Goal: Task Accomplishment & Management: Use online tool/utility

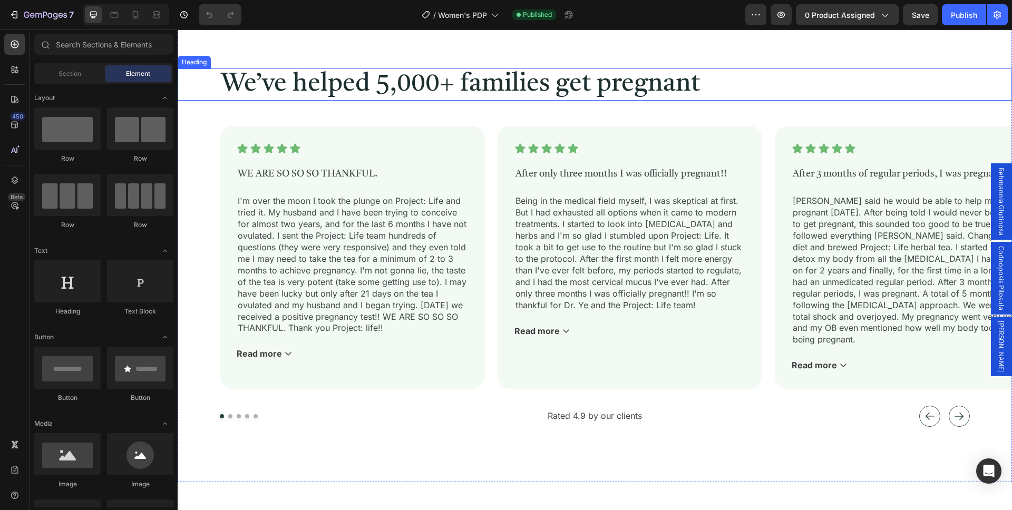
scroll to position [3095, 0]
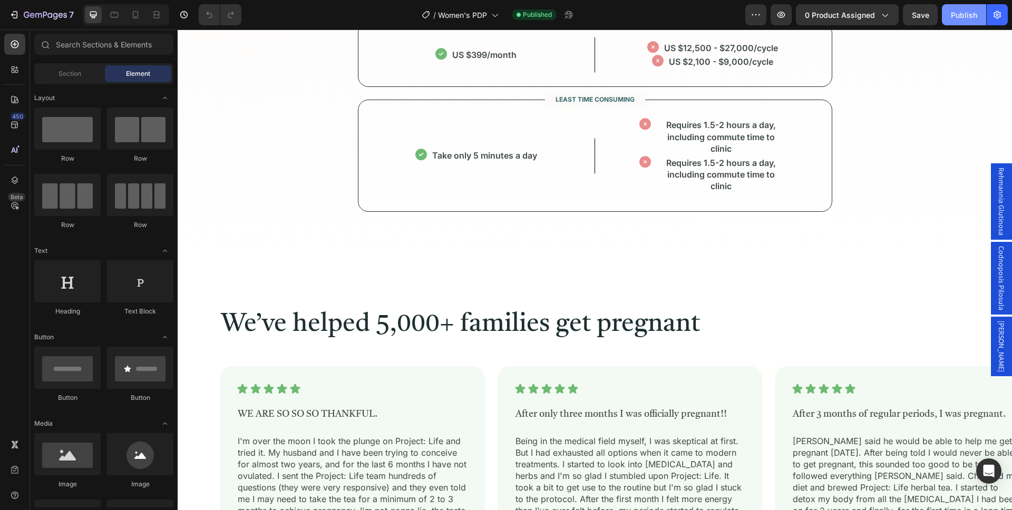
click at [966, 17] on div "Publish" at bounding box center [964, 14] width 26 height 11
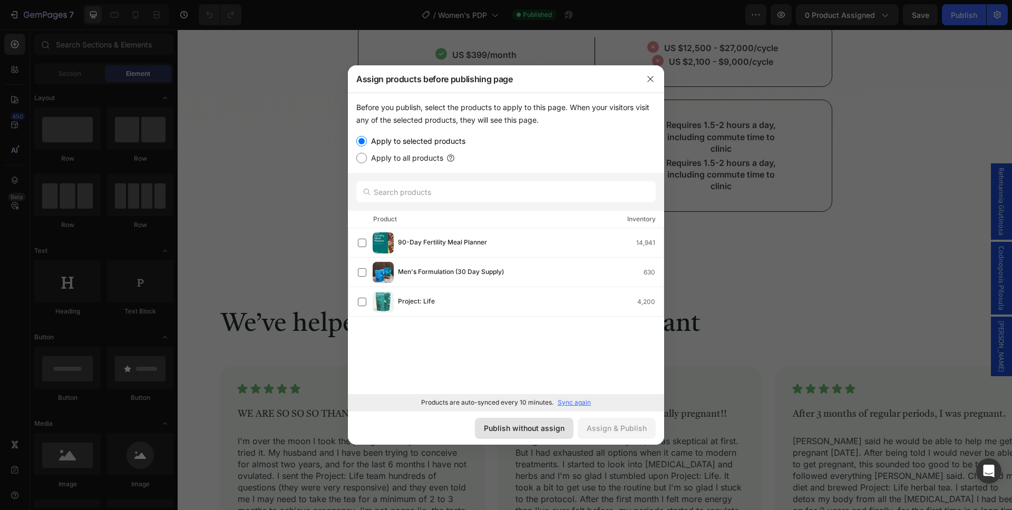
click at [534, 429] on div "Publish without assign" at bounding box center [524, 428] width 81 height 11
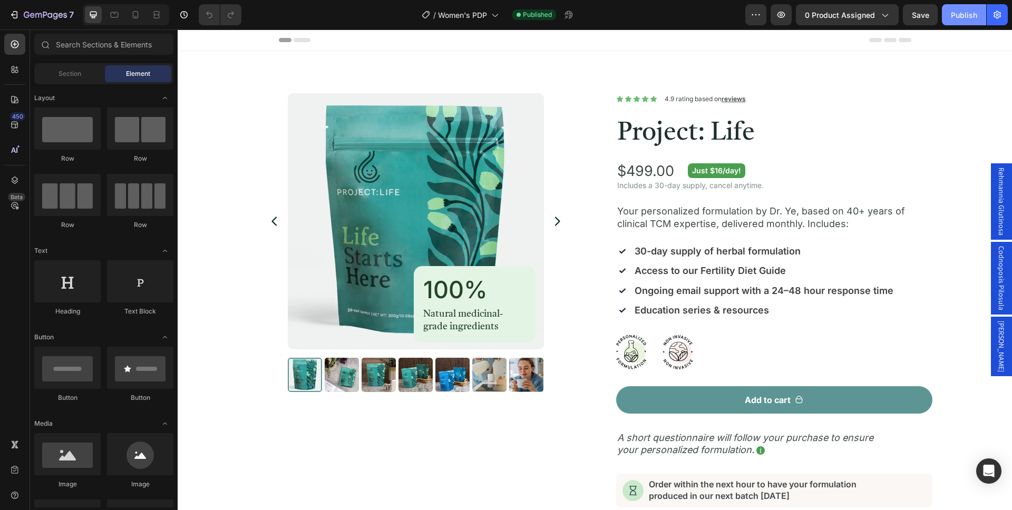
click at [970, 11] on div "Publish" at bounding box center [964, 14] width 26 height 11
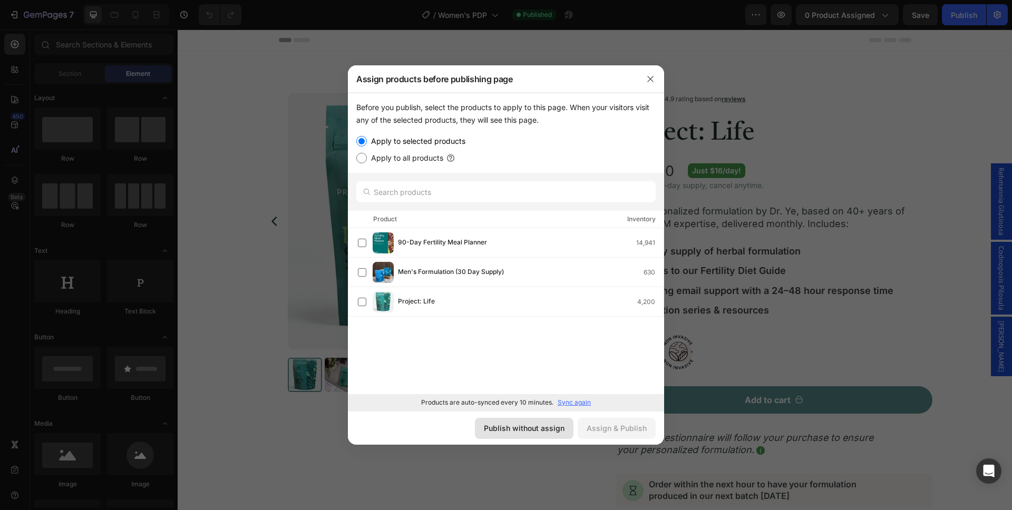
click at [541, 431] on div "Publish without assign" at bounding box center [524, 428] width 81 height 11
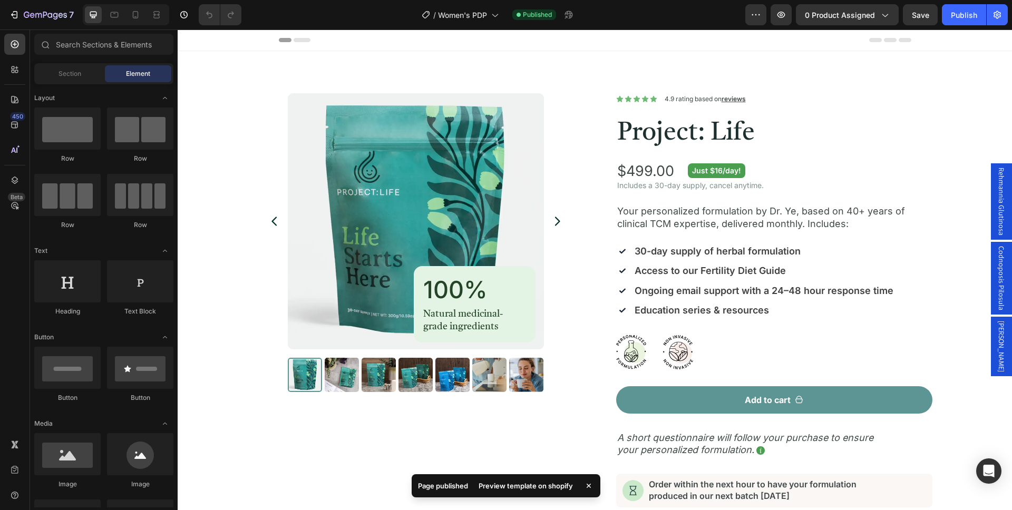
click at [522, 485] on div "Preview template on shopify" at bounding box center [525, 485] width 107 height 15
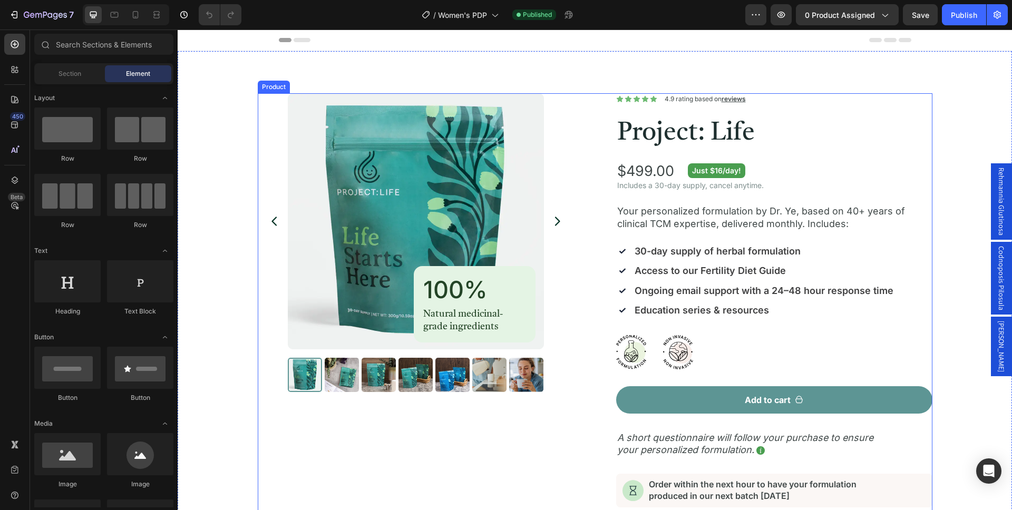
click at [574, 156] on div "Product Images 100% Heading Natural medicinal-grade ingredients Text Block Row …" at bounding box center [595, 416] width 675 height 646
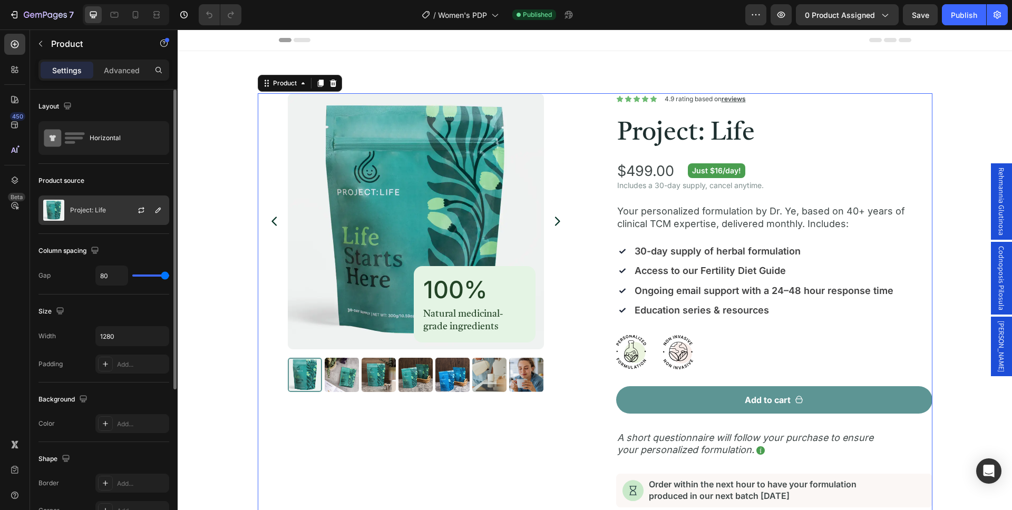
click at [88, 204] on div "Project: Life" at bounding box center [103, 211] width 131 height 30
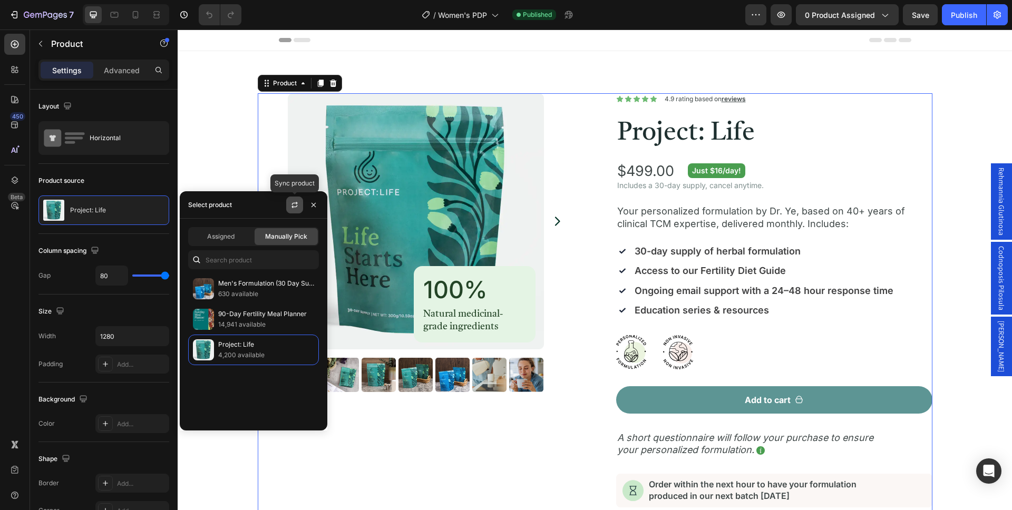
click at [296, 206] on icon "button" at bounding box center [294, 205] width 8 height 8
click at [220, 239] on span "Assigned" at bounding box center [220, 236] width 27 height 9
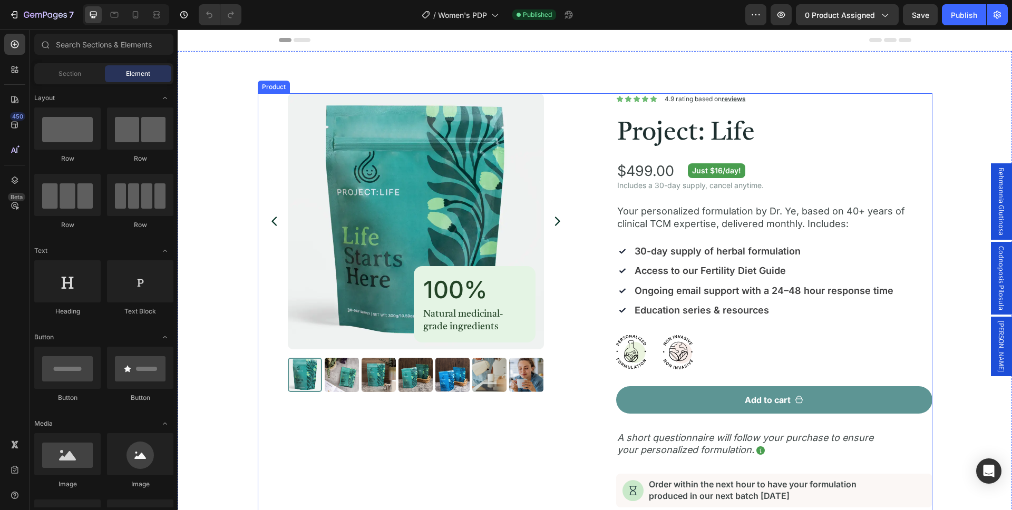
click at [593, 148] on div "Product Images 100% Heading Natural medicinal-grade ingredients Text Block Row …" at bounding box center [595, 416] width 675 height 646
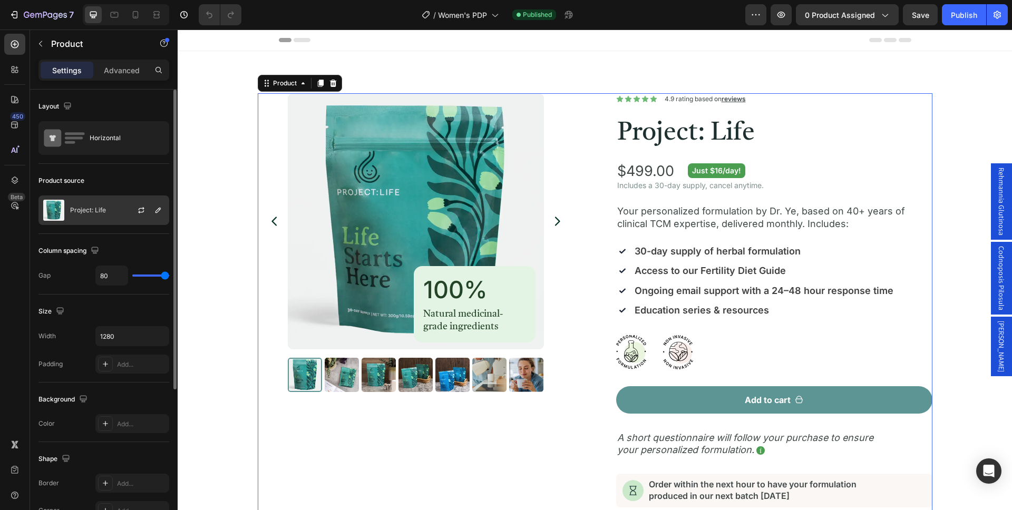
click at [105, 212] on p "Project: Life" at bounding box center [88, 210] width 36 height 7
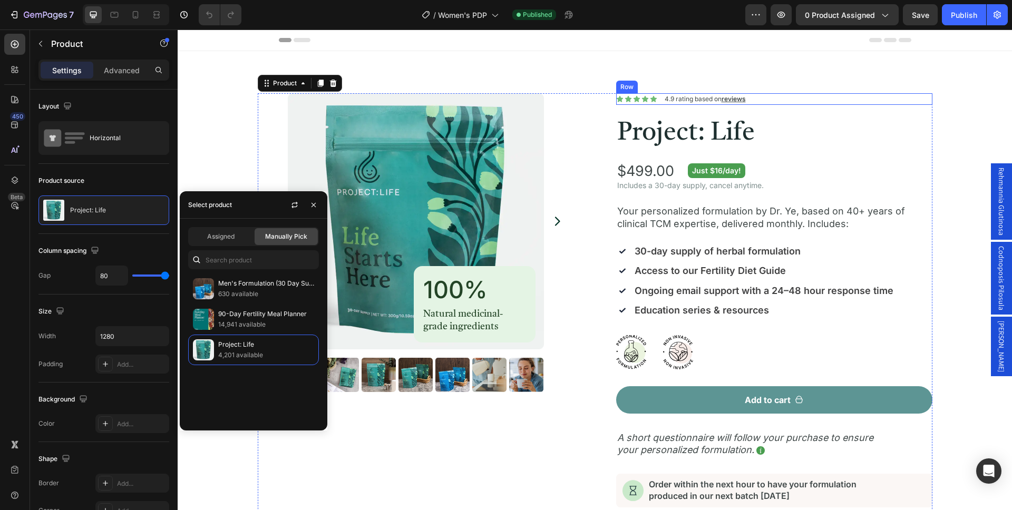
click at [818, 102] on div "Icon Icon Icon Icon Icon Icon List 4.9 rating based on reviews Text Block Row" at bounding box center [774, 99] width 316 height 12
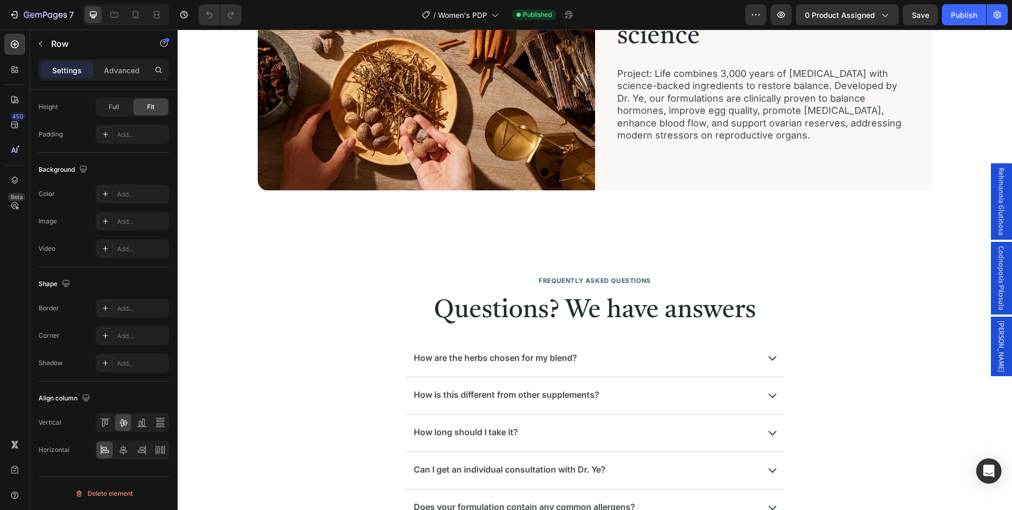
scroll to position [4261, 0]
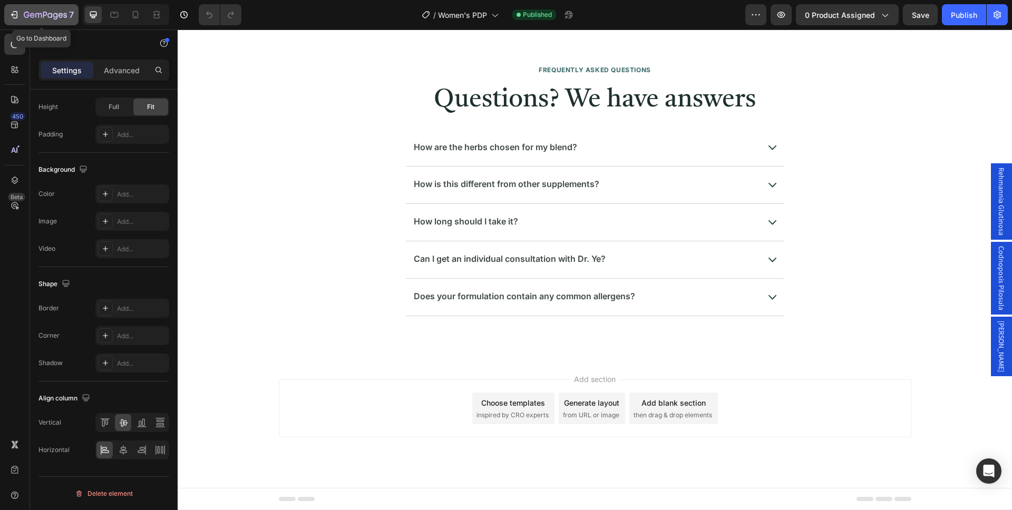
click at [41, 17] on icon "button" at bounding box center [45, 15] width 43 height 9
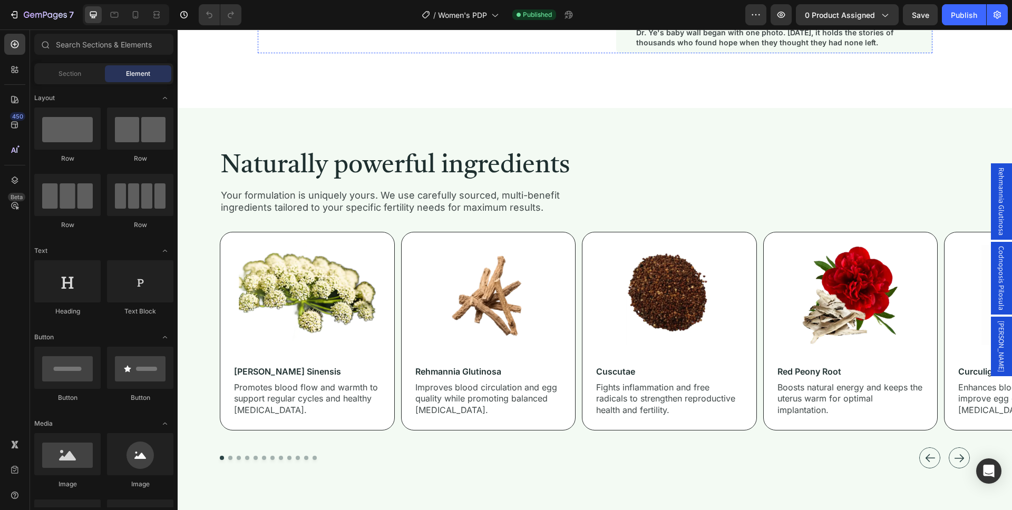
scroll to position [2062, 0]
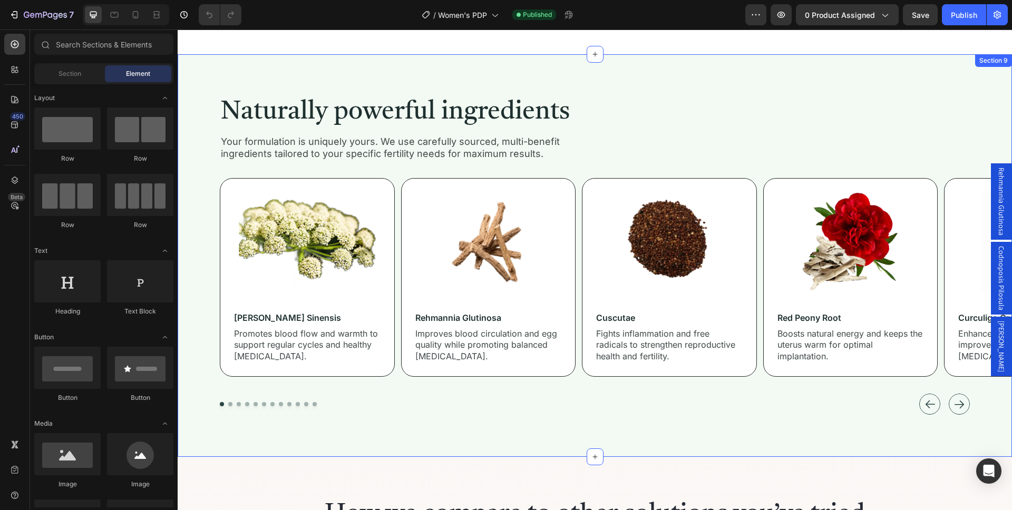
click at [796, 62] on div "Naturally powerful ingredients Heading Your formulation is uniquely yours. We u…" at bounding box center [595, 255] width 834 height 403
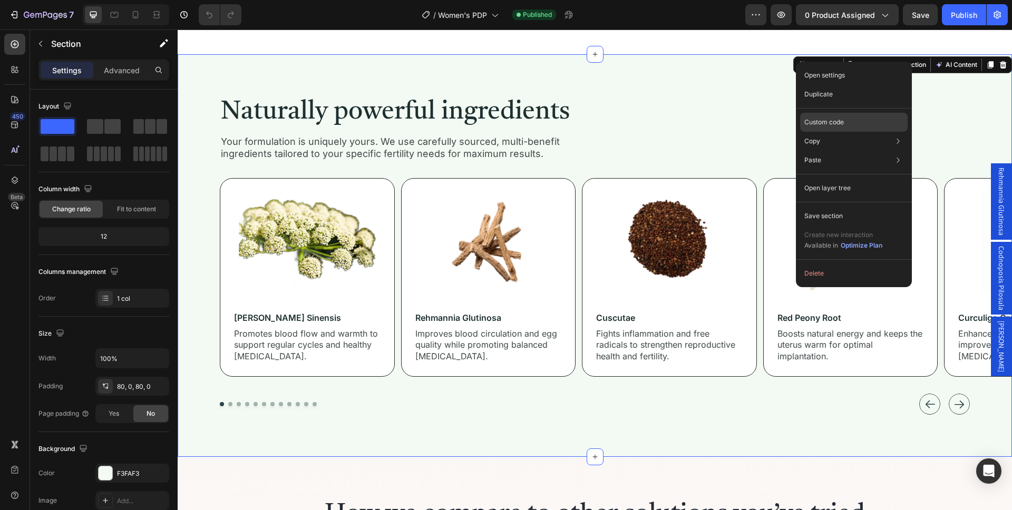
click at [852, 151] on div "Custom code" at bounding box center [854, 160] width 108 height 19
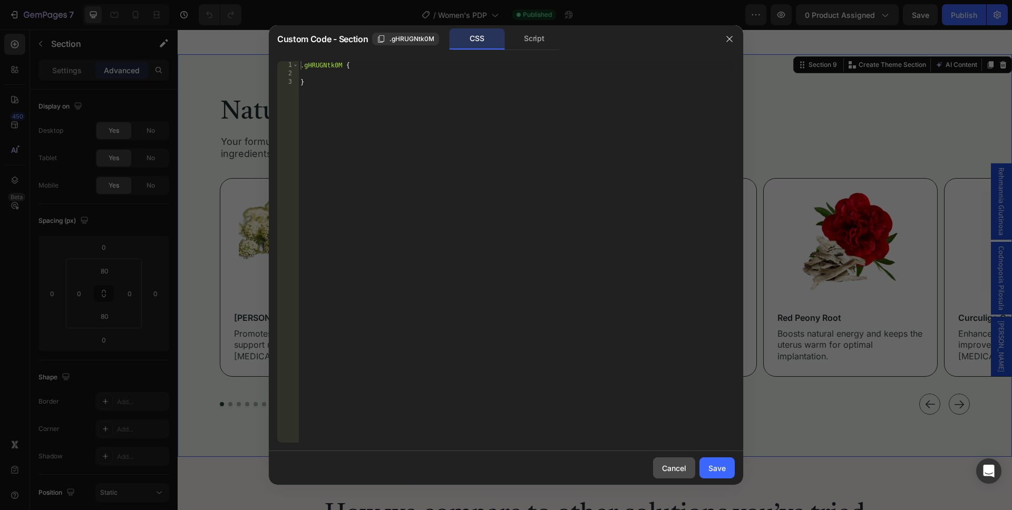
click at [668, 465] on div "Cancel" at bounding box center [674, 468] width 24 height 11
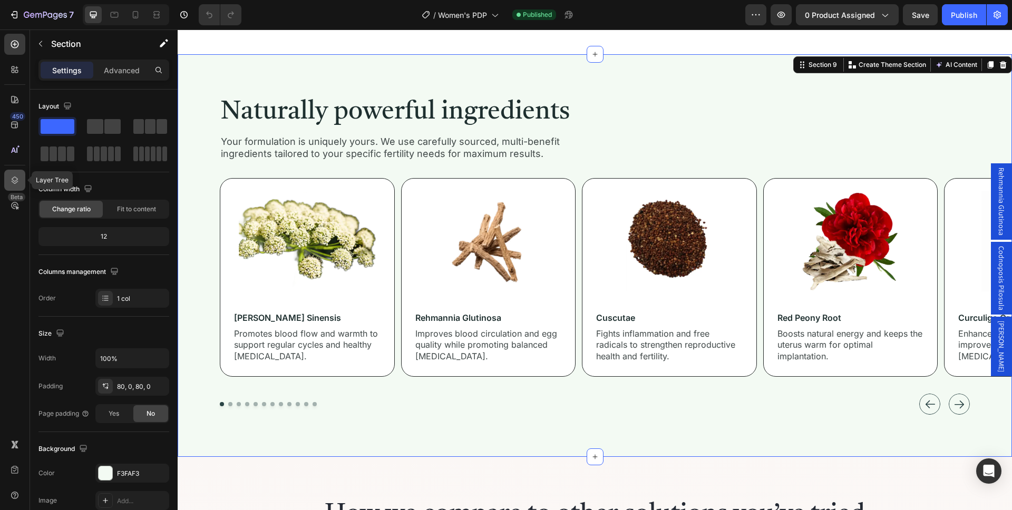
click at [16, 182] on icon at bounding box center [15, 180] width 7 height 7
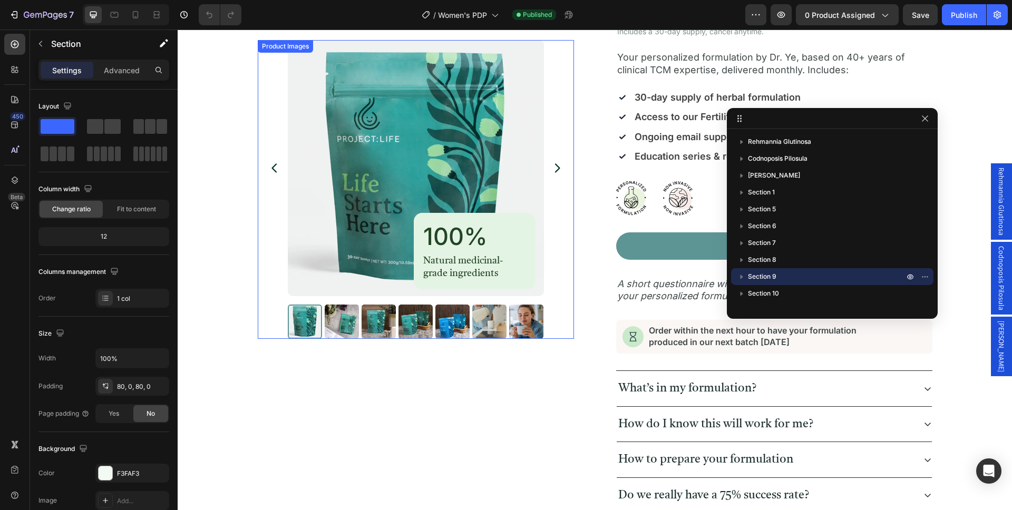
scroll to position [0, 0]
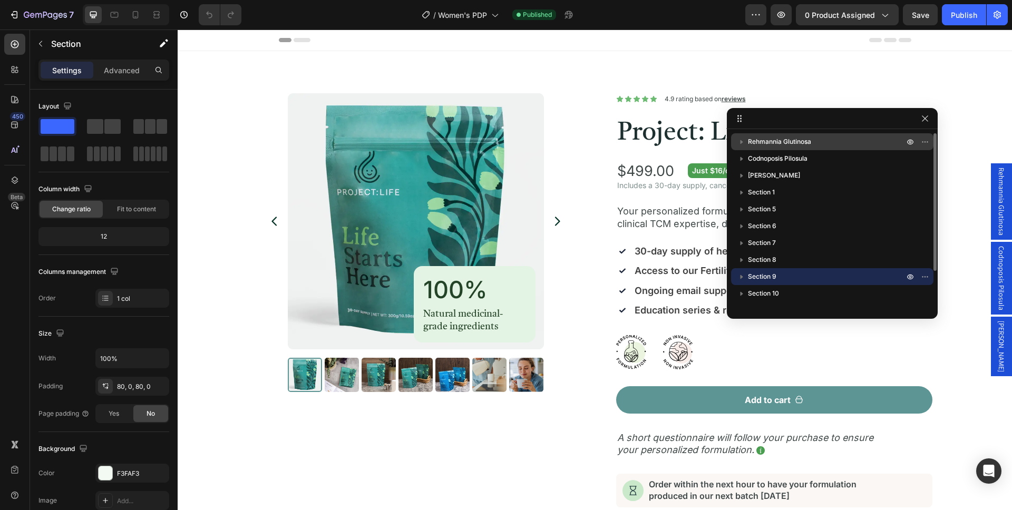
click at [827, 144] on p "Rehmannia Glutinosa" at bounding box center [827, 141] width 158 height 11
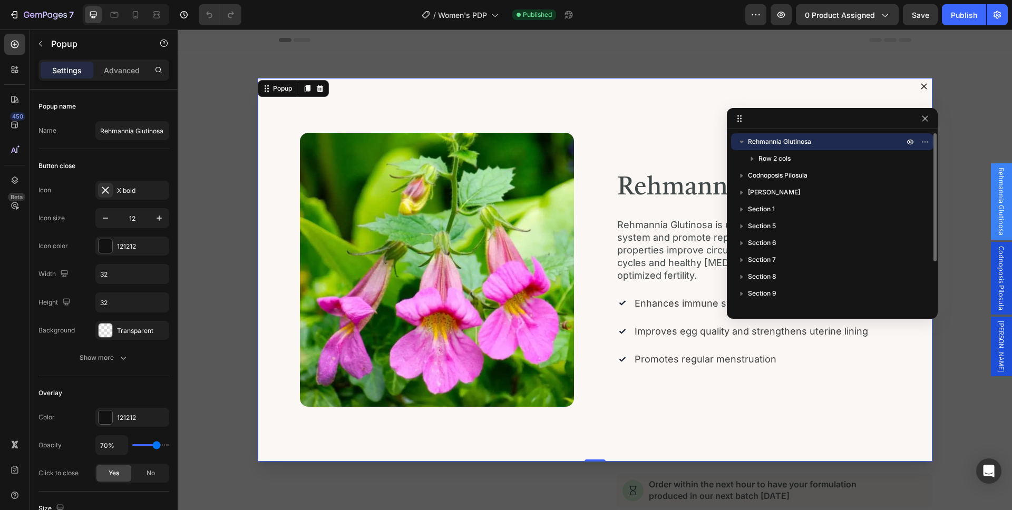
click at [824, 144] on p "Rehmannia Glutinosa" at bounding box center [827, 141] width 158 height 11
click at [923, 89] on icon "Dialog content" at bounding box center [924, 86] width 6 height 6
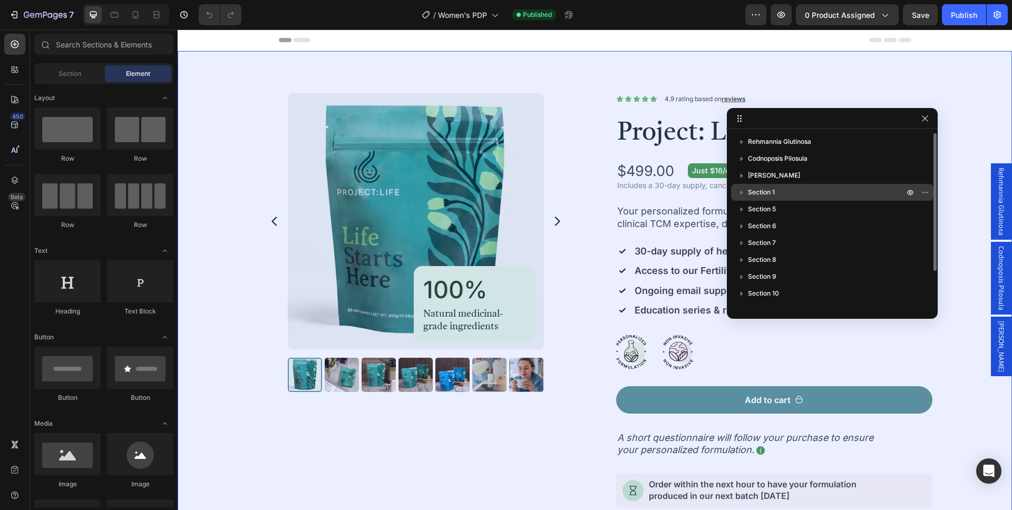
click at [800, 190] on p "Section 1" at bounding box center [827, 192] width 158 height 11
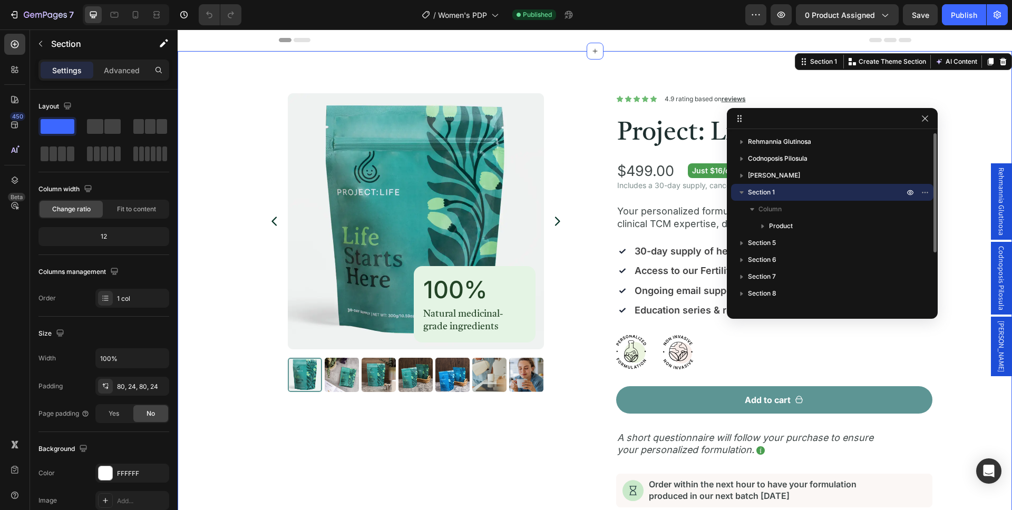
click at [800, 190] on p "Section 1" at bounding box center [827, 192] width 158 height 11
click at [797, 210] on p "Section 5" at bounding box center [827, 209] width 158 height 11
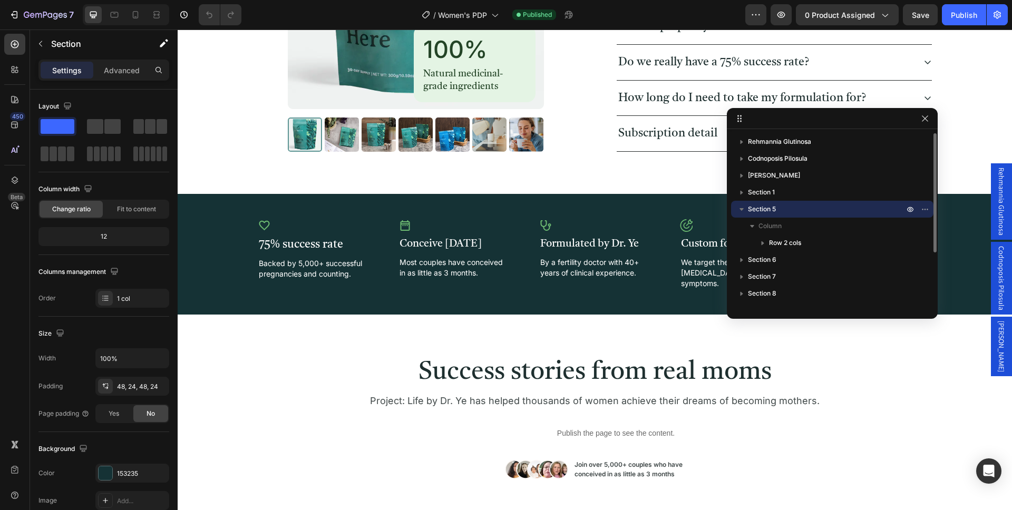
scroll to position [715, 0]
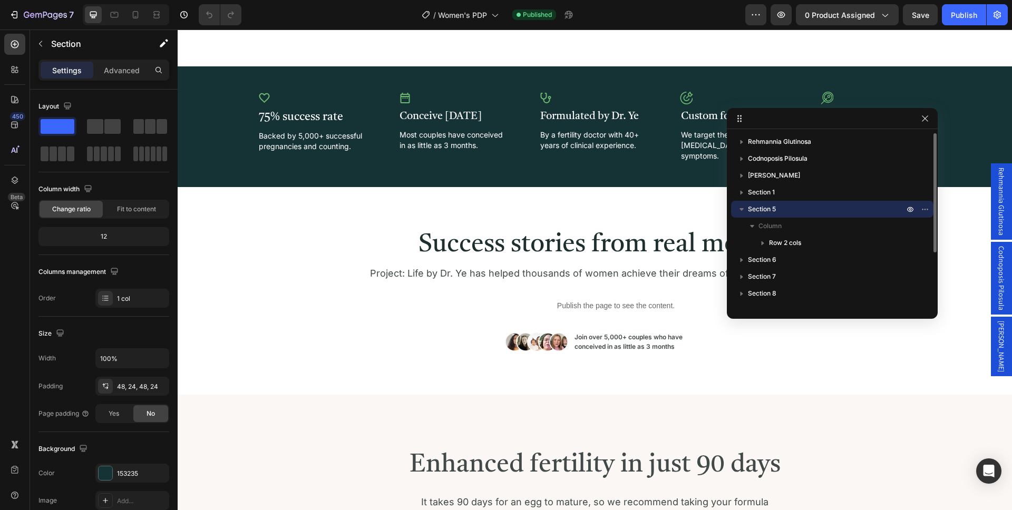
click at [797, 210] on p "Section 5" at bounding box center [827, 209] width 158 height 11
click at [40, 44] on icon "button" at bounding box center [40, 44] width 3 height 6
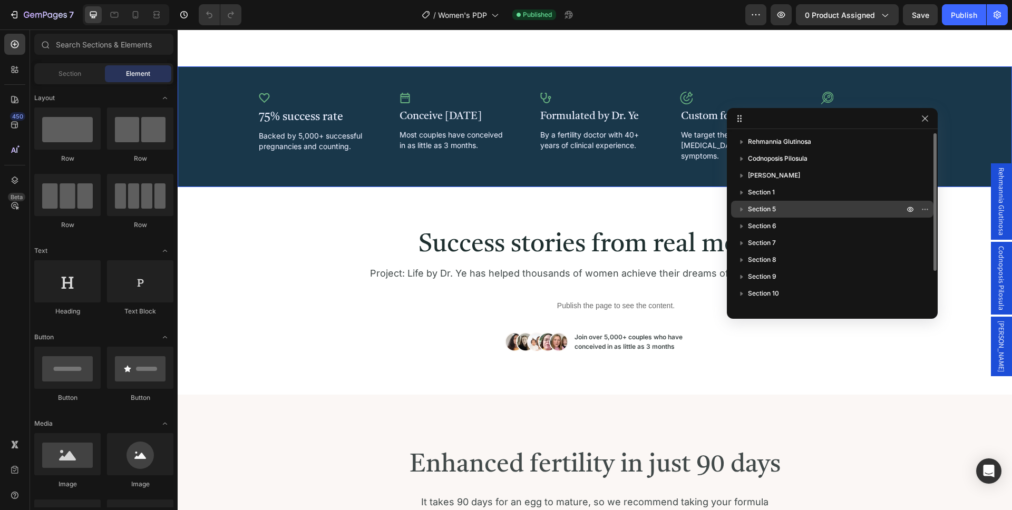
click at [764, 214] on span "Section 5" at bounding box center [762, 209] width 28 height 11
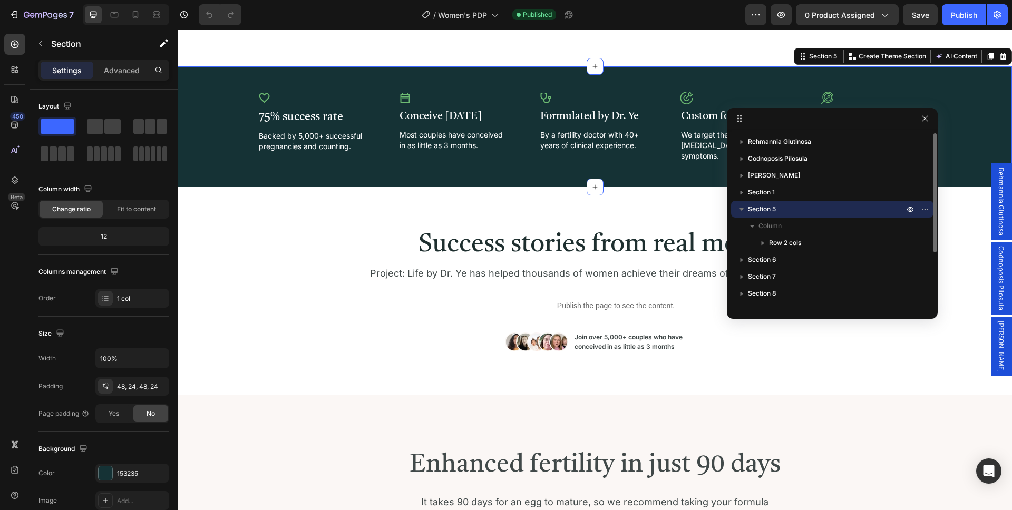
click at [793, 210] on p "Section 5" at bounding box center [827, 209] width 158 height 11
click at [796, 209] on p "Section 5" at bounding box center [827, 209] width 158 height 11
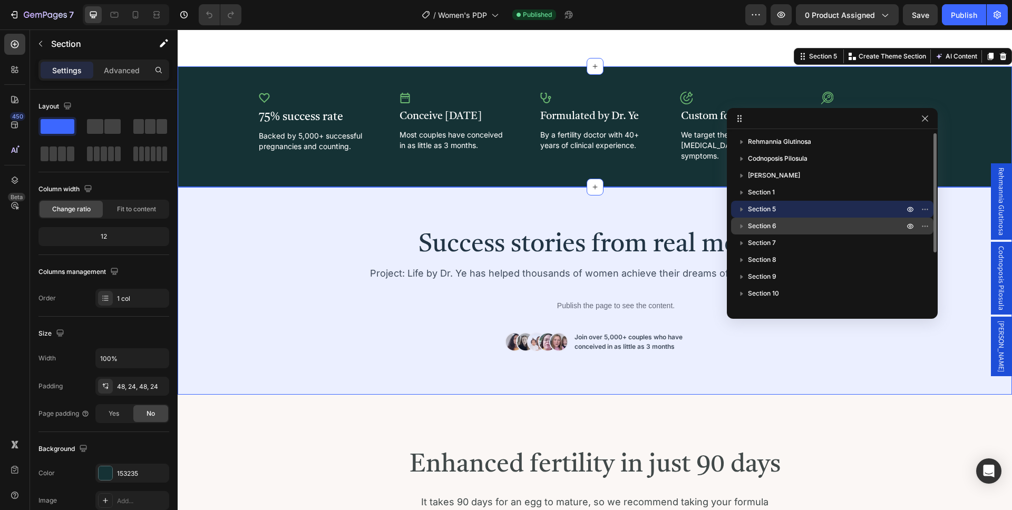
click at [797, 228] on p "Section 6" at bounding box center [827, 226] width 158 height 11
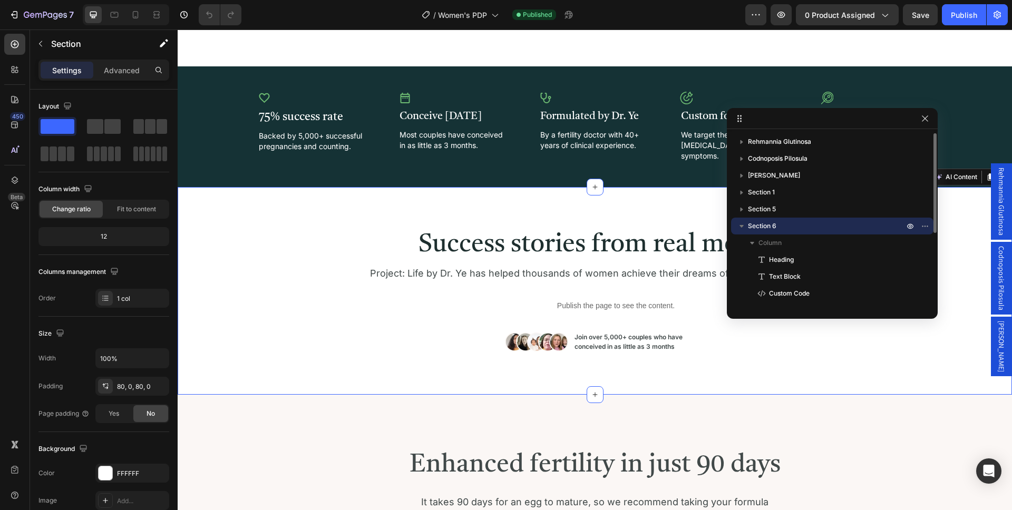
click at [797, 228] on p "Section 6" at bounding box center [827, 226] width 158 height 11
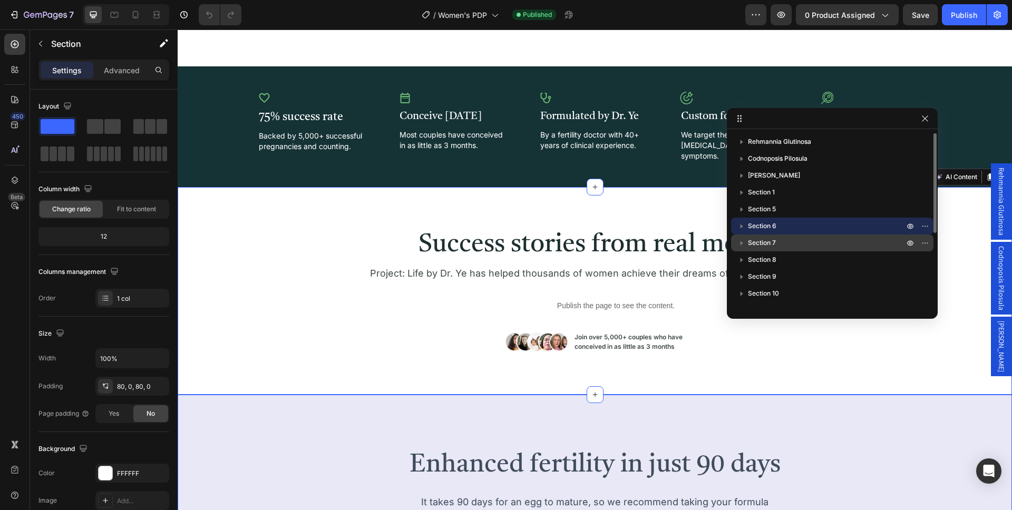
click at [794, 242] on p "Section 7" at bounding box center [827, 243] width 158 height 11
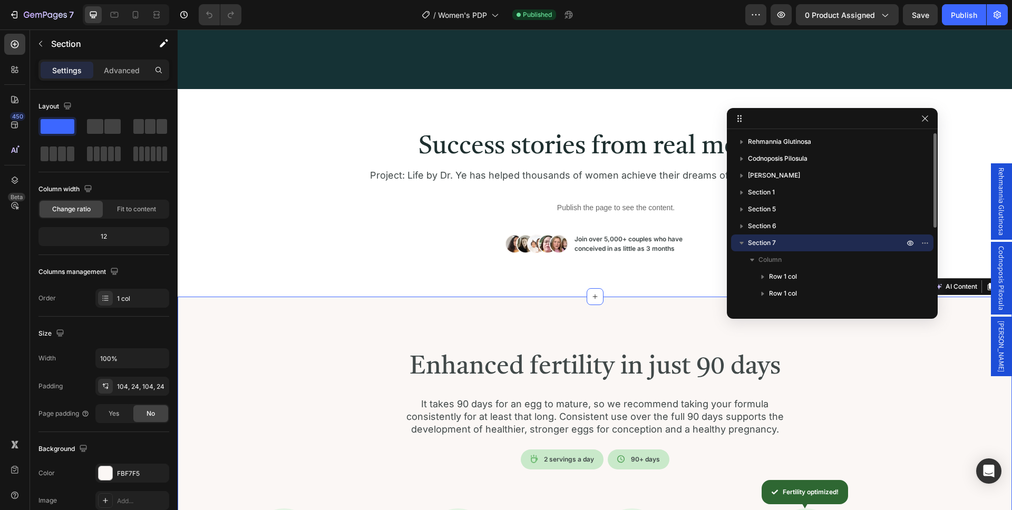
scroll to position [1034, 0]
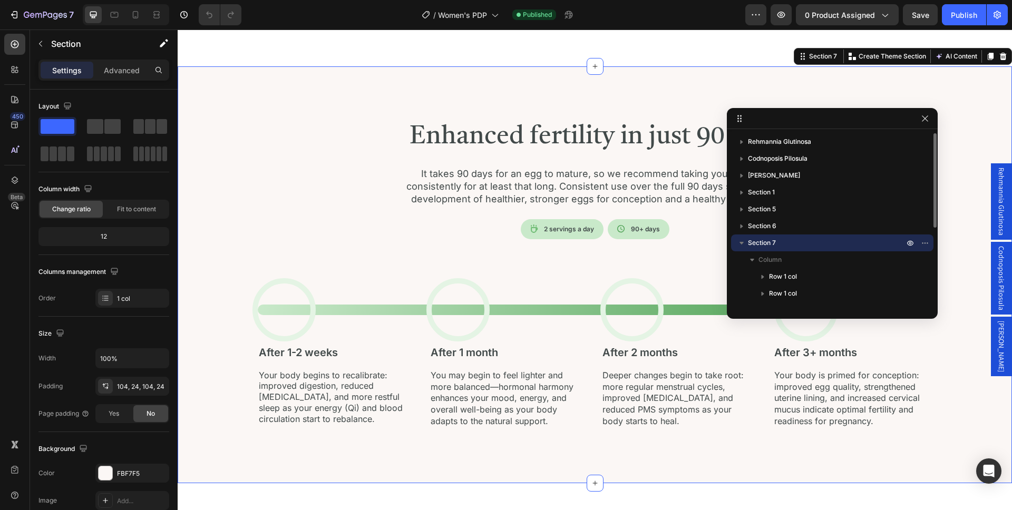
click at [794, 242] on p "Section 7" at bounding box center [827, 243] width 158 height 11
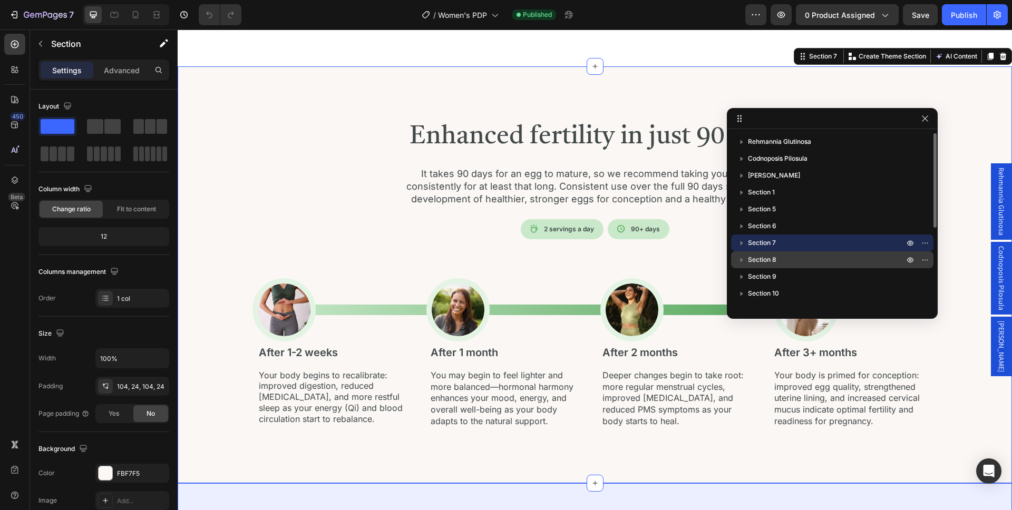
click at [793, 256] on p "Section 8" at bounding box center [827, 260] width 158 height 11
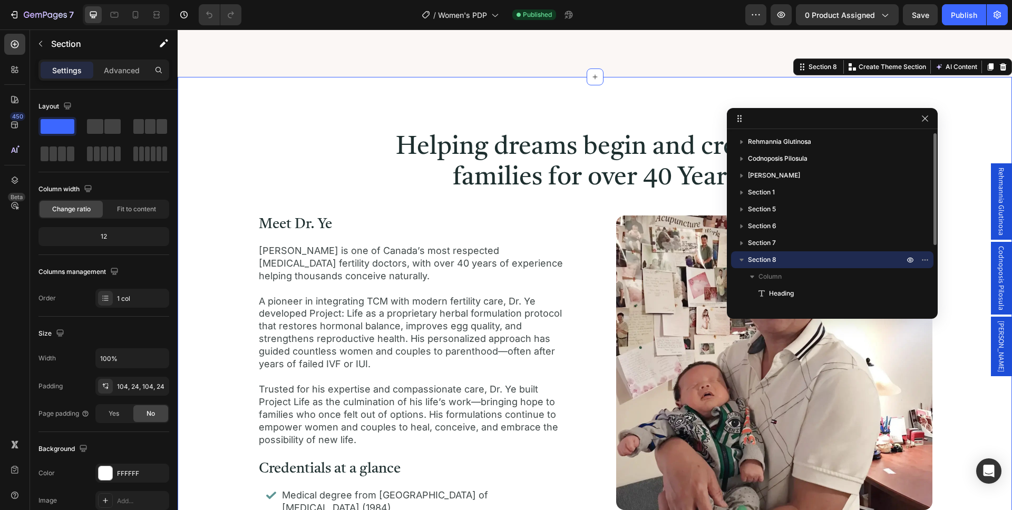
scroll to position [1451, 0]
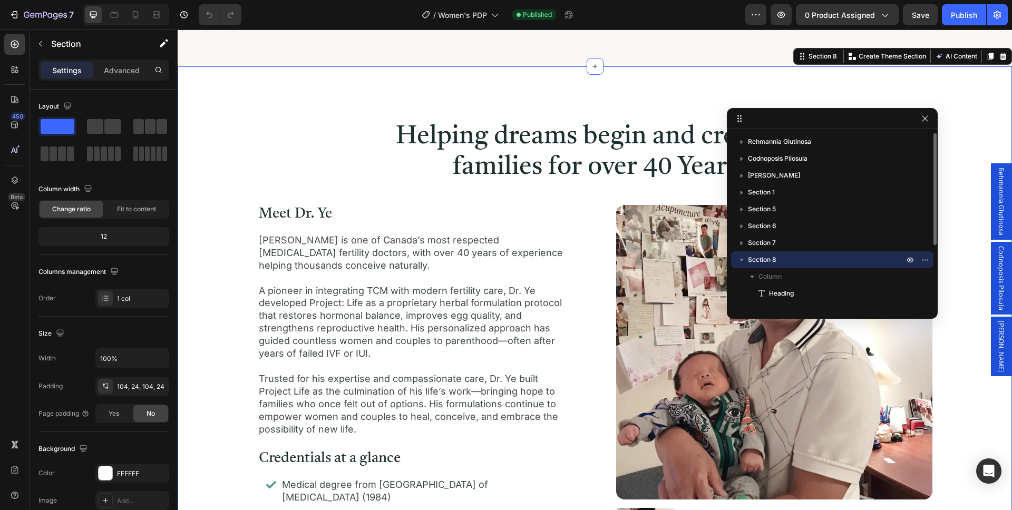
click at [793, 256] on p "Section 8" at bounding box center [827, 260] width 158 height 11
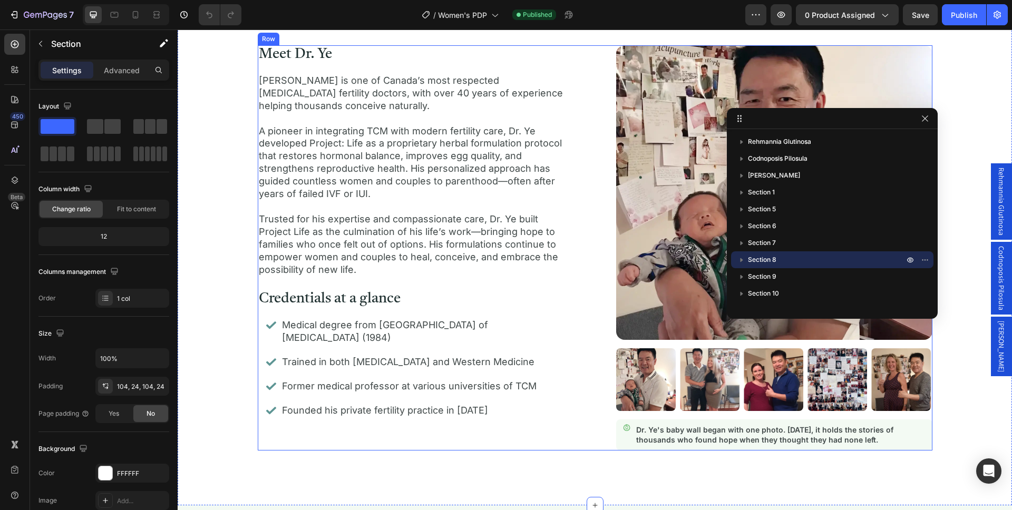
scroll to position [1658, 0]
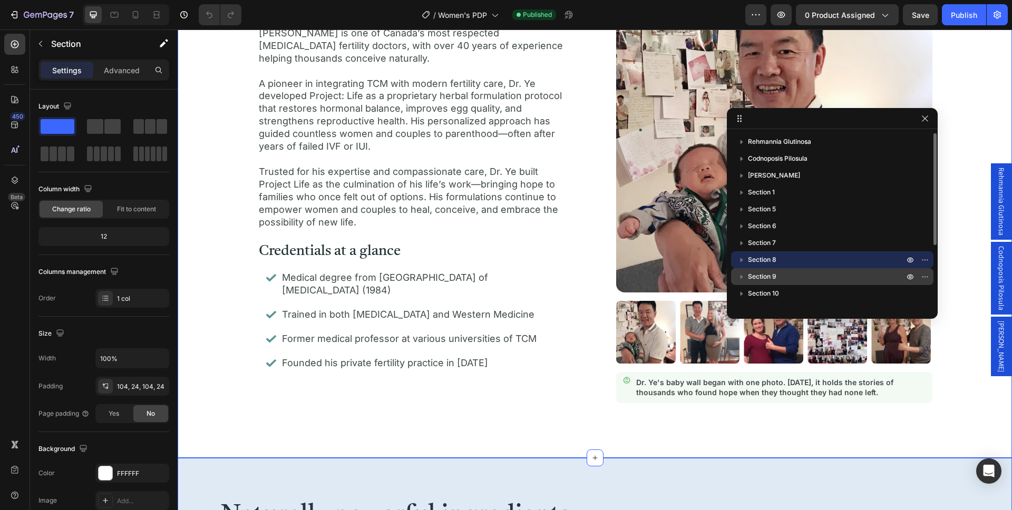
click at [786, 277] on p "Section 9" at bounding box center [827, 276] width 158 height 11
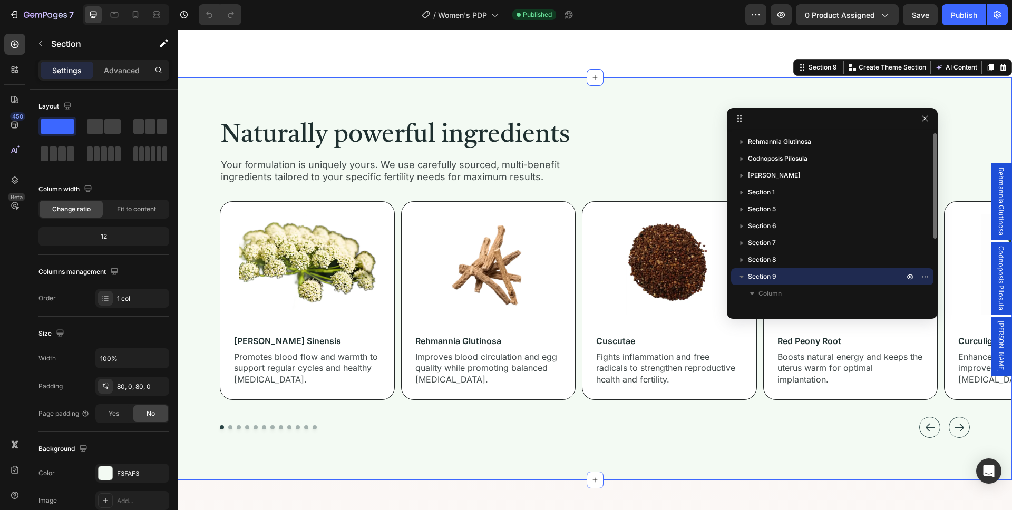
scroll to position [2049, 0]
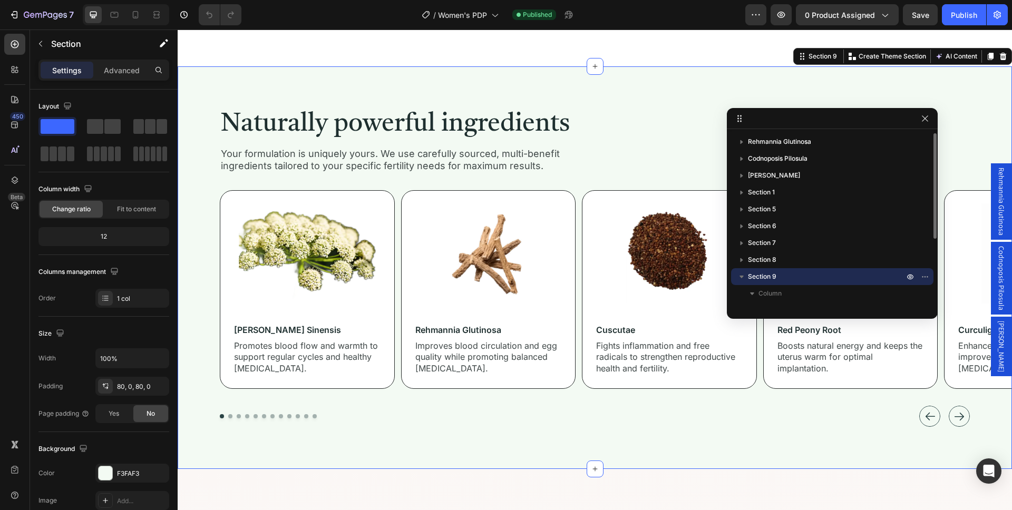
click at [786, 277] on p "Section 9" at bounding box center [827, 276] width 158 height 11
click at [927, 122] on icon "button" at bounding box center [925, 118] width 8 height 8
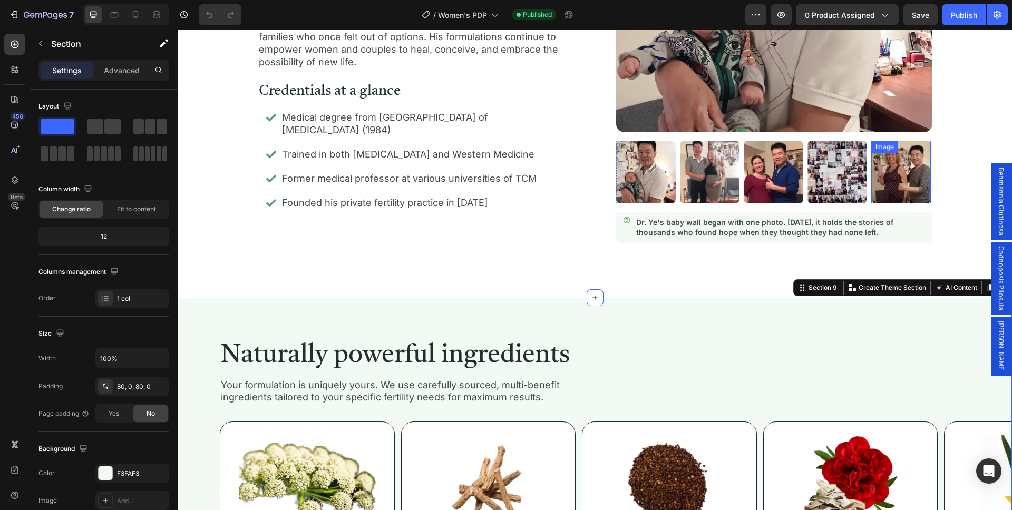
scroll to position [1726, 0]
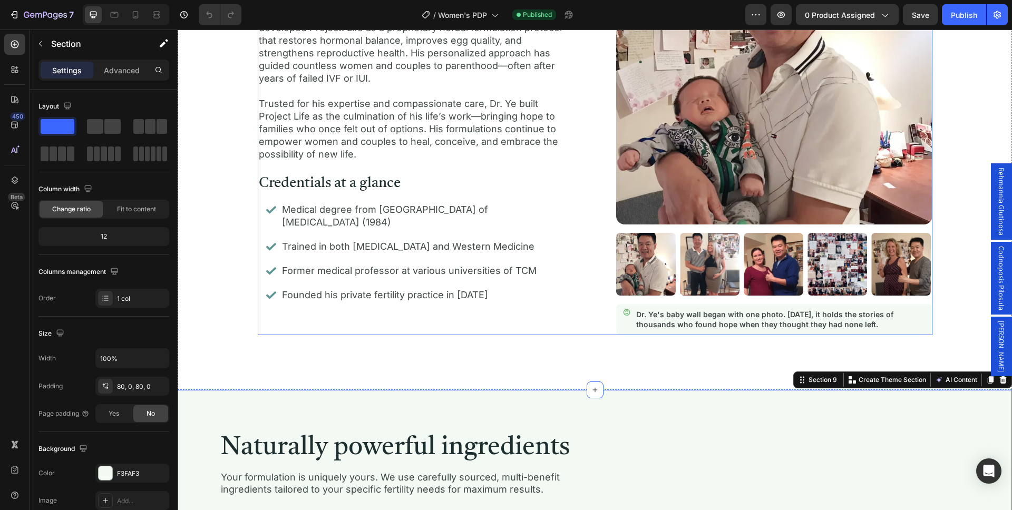
click at [744, 228] on div "Image Image Image Image Image Image Carousel Image Dr. Ye's baby wall began wit…" at bounding box center [774, 132] width 316 height 405
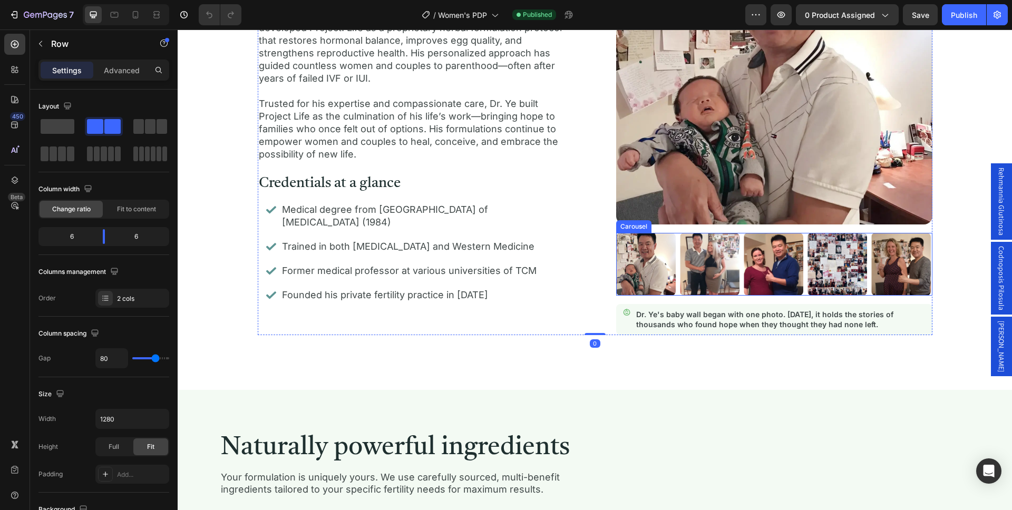
click at [678, 238] on div "Image Image Image Image Image" at bounding box center [773, 264] width 315 height 62
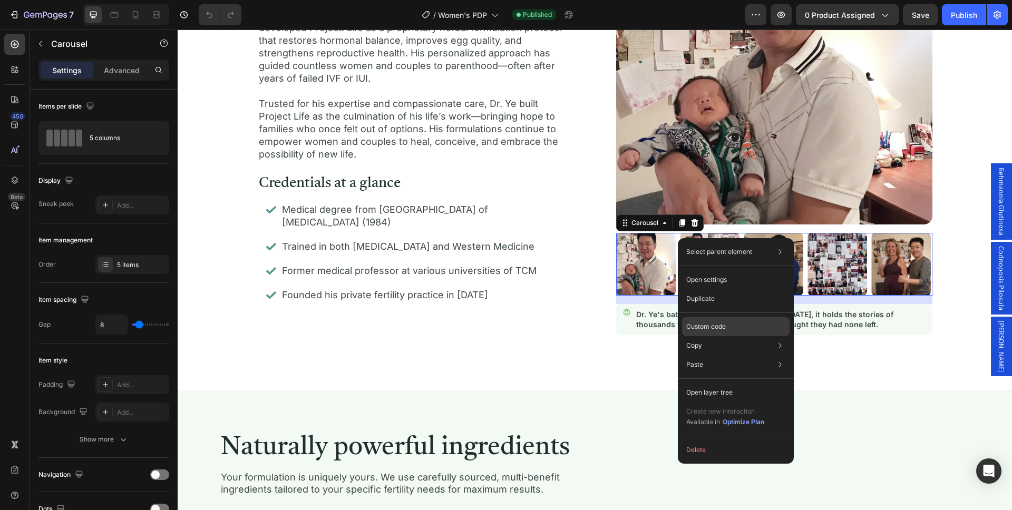
click at [724, 324] on p "Custom code" at bounding box center [706, 326] width 40 height 9
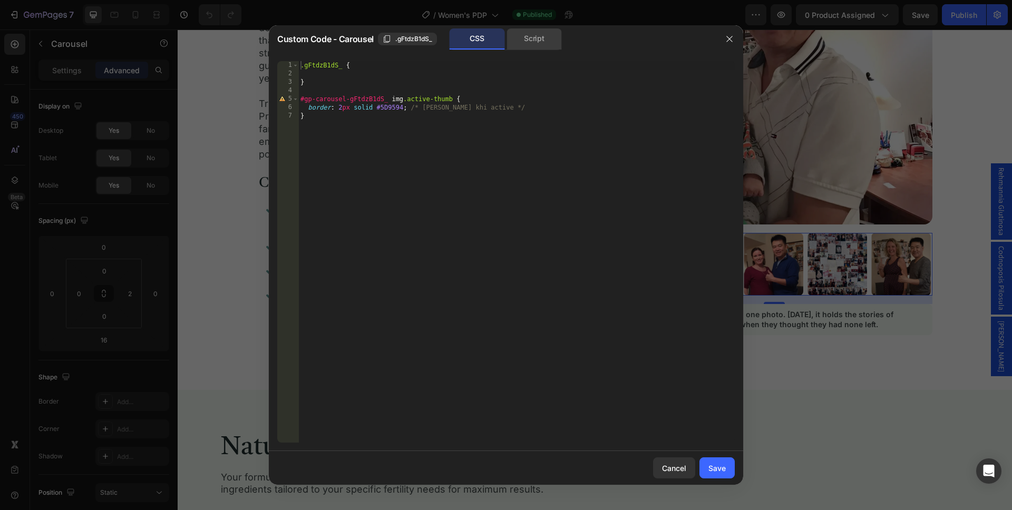
click at [538, 41] on div "Script" at bounding box center [533, 38] width 55 height 21
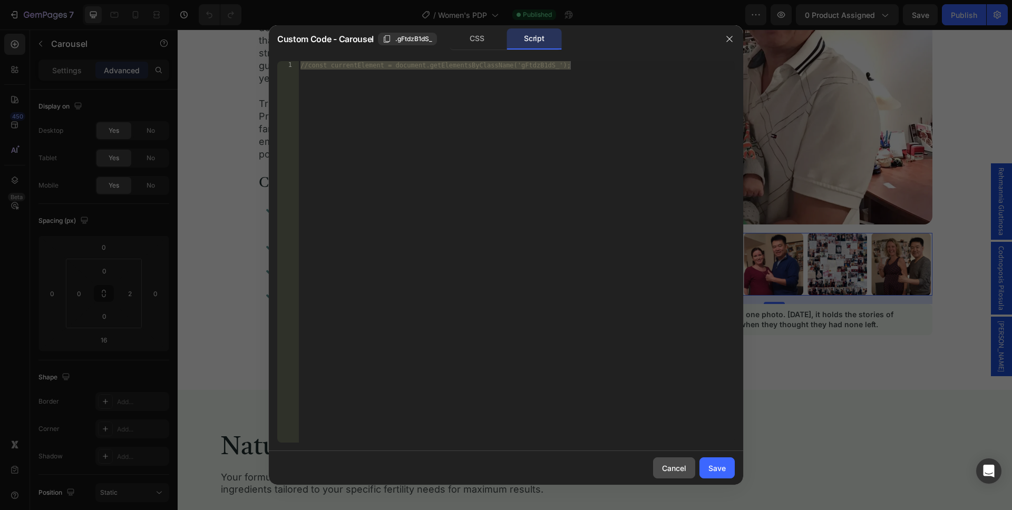
click at [678, 463] on div "Cancel" at bounding box center [674, 468] width 24 height 11
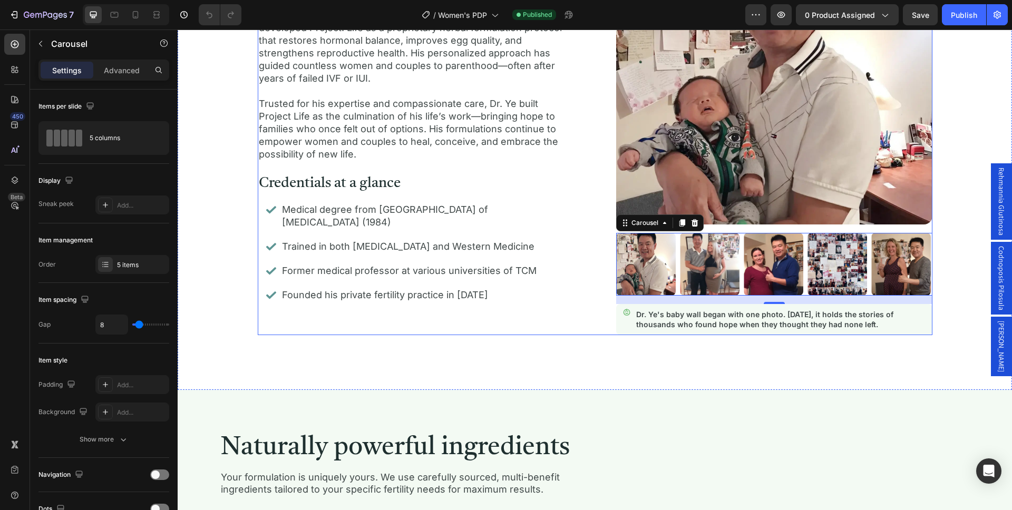
click at [747, 229] on div "Image Image Image Image Image Image Carousel 16 Image Dr. Ye's baby wall began …" at bounding box center [774, 132] width 316 height 405
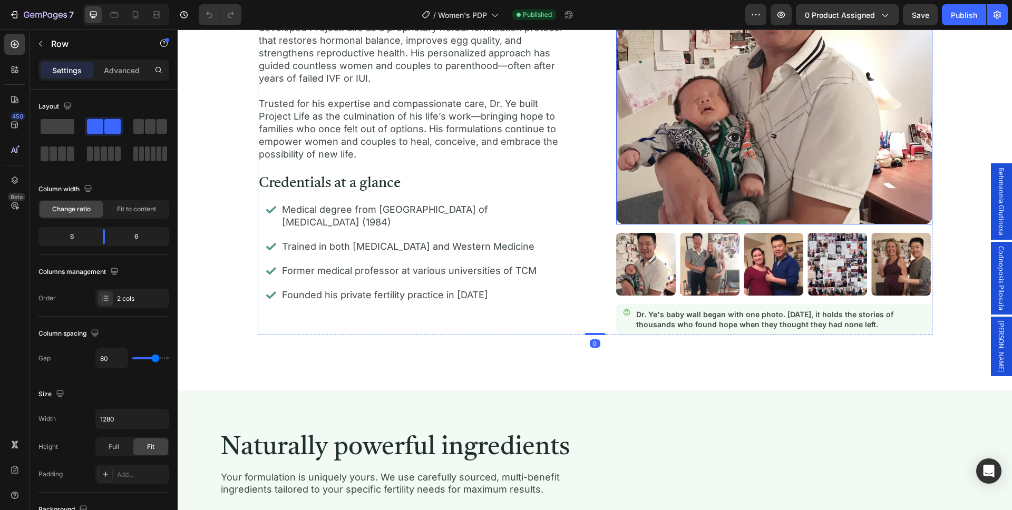
click at [746, 214] on img at bounding box center [774, 77] width 316 height 295
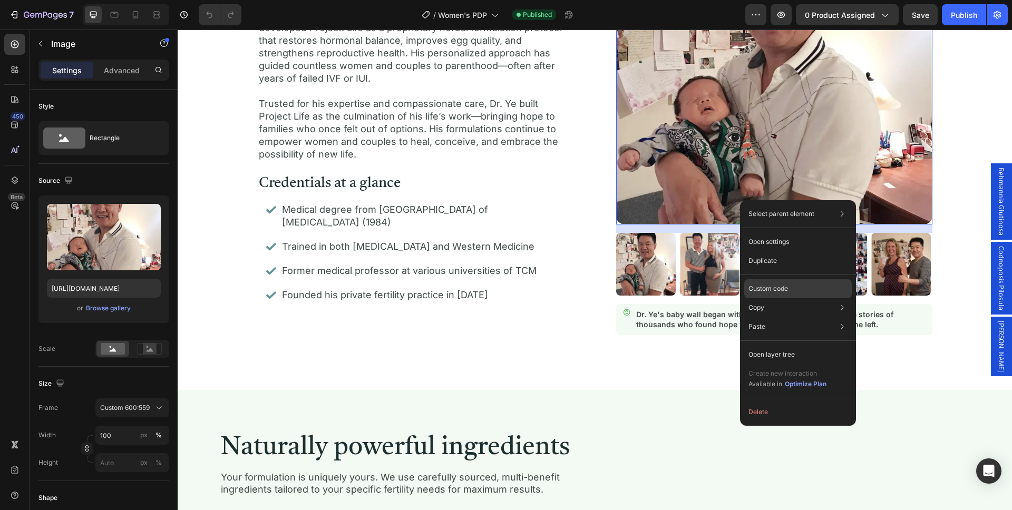
click at [781, 288] on p "Custom code" at bounding box center [768, 288] width 40 height 9
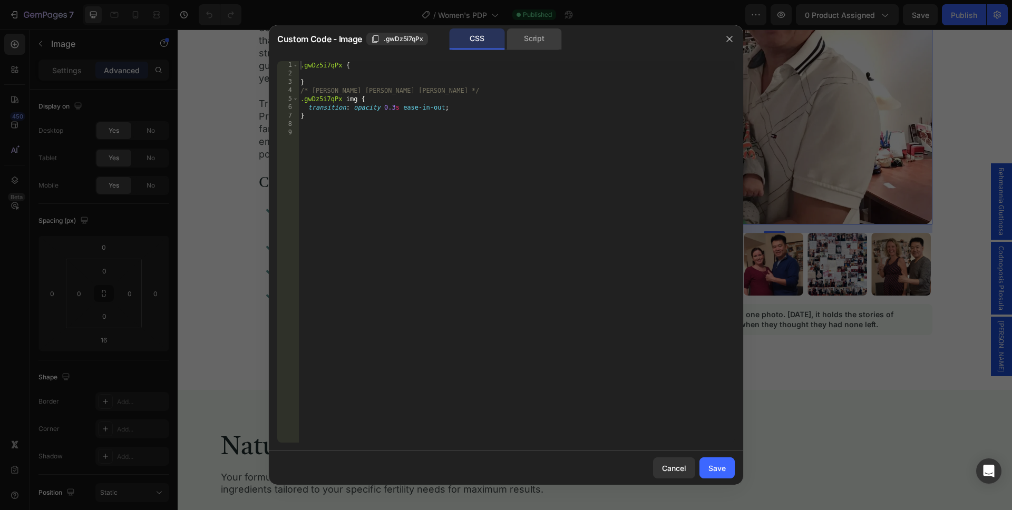
click at [542, 37] on div "Script" at bounding box center [533, 38] width 55 height 21
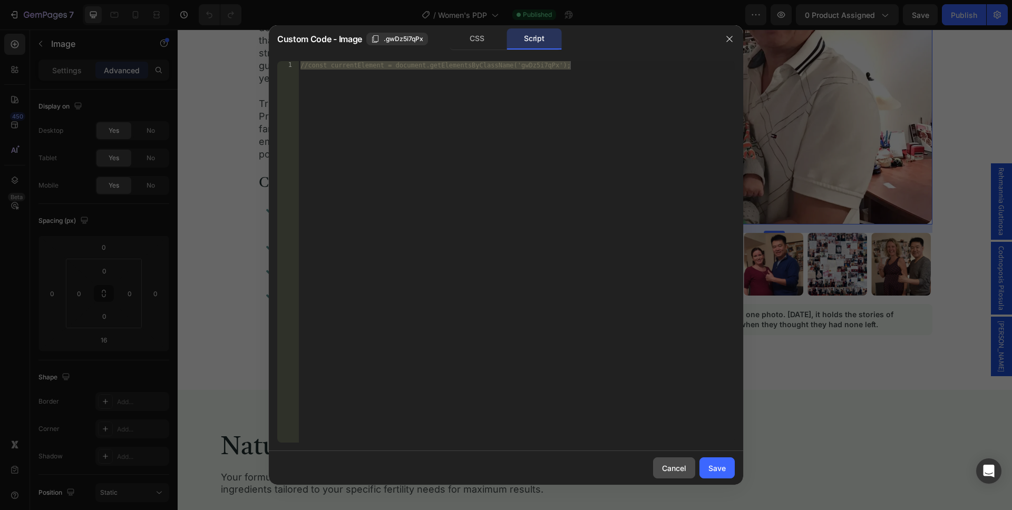
click at [676, 469] on div "Cancel" at bounding box center [674, 468] width 24 height 11
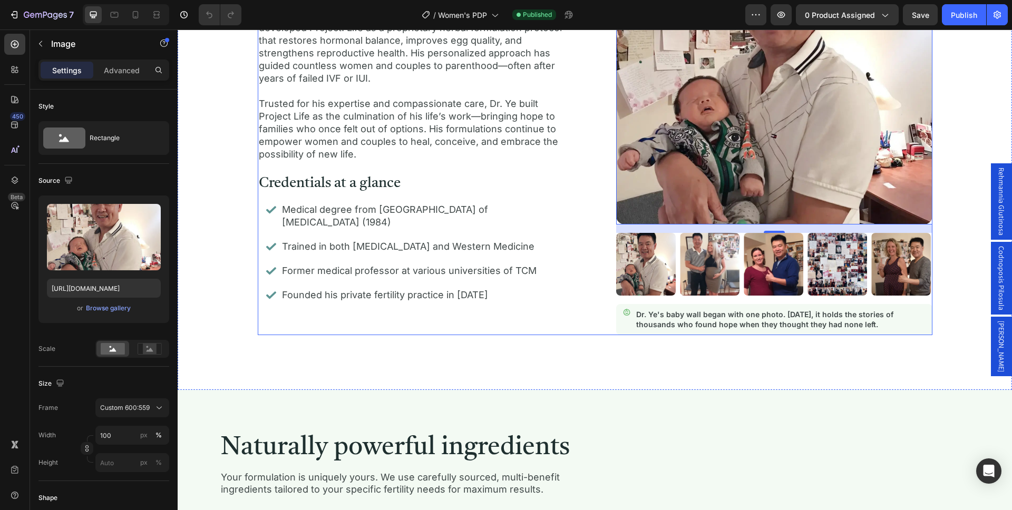
click at [597, 308] on div "Meet Dr. Ye Heading Dr. Yun Ye is one of Canada’s most respected Traditional Ch…" at bounding box center [595, 132] width 675 height 405
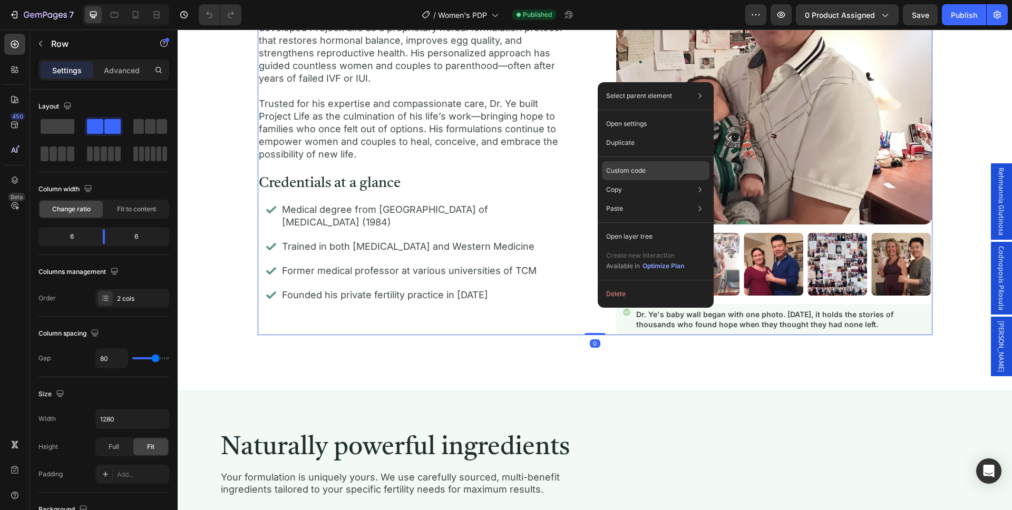
click at [651, 199] on div "Custom code" at bounding box center [656, 208] width 108 height 19
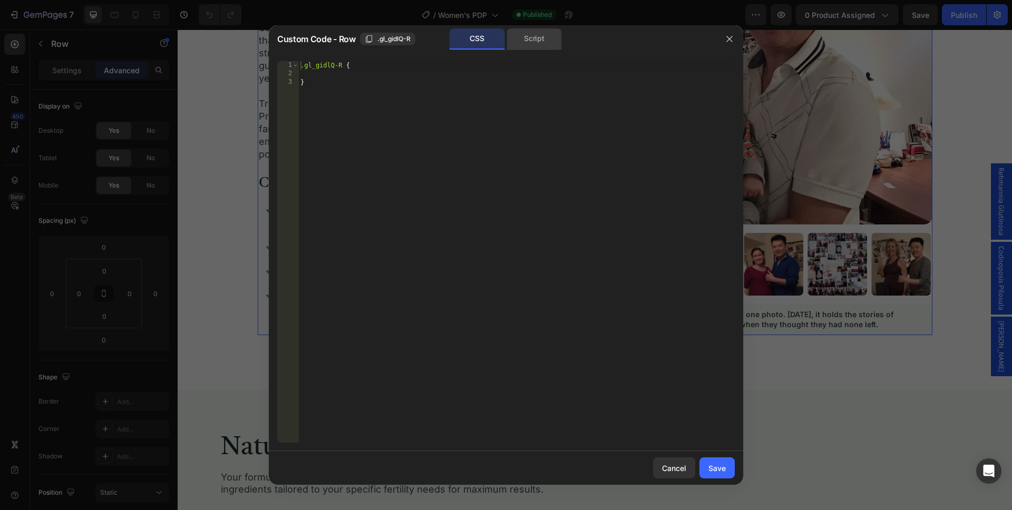
click at [553, 44] on div "Script" at bounding box center [533, 38] width 55 height 21
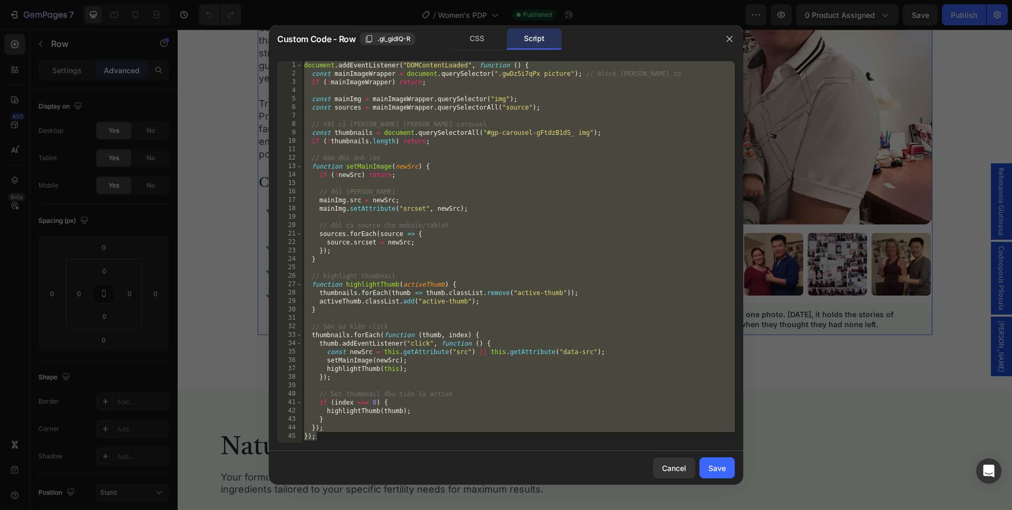
click at [540, 67] on div "document . addEventListener ( "DOMContentLoaded" , function ( ) { const mainIma…" at bounding box center [518, 260] width 433 height 398
type textarea "document.addEventListener("DOMContentLoaded", function () {"
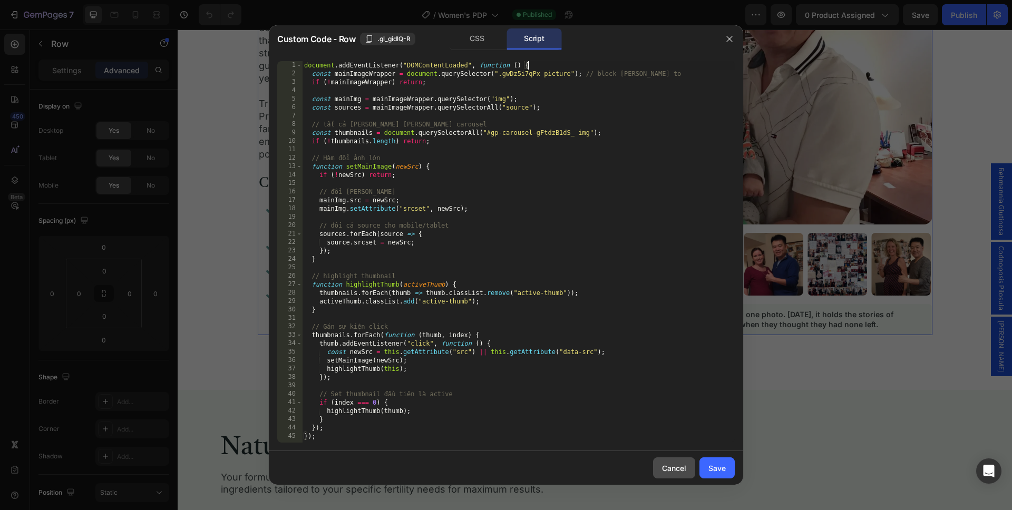
click at [680, 472] on div "Cancel" at bounding box center [674, 468] width 24 height 11
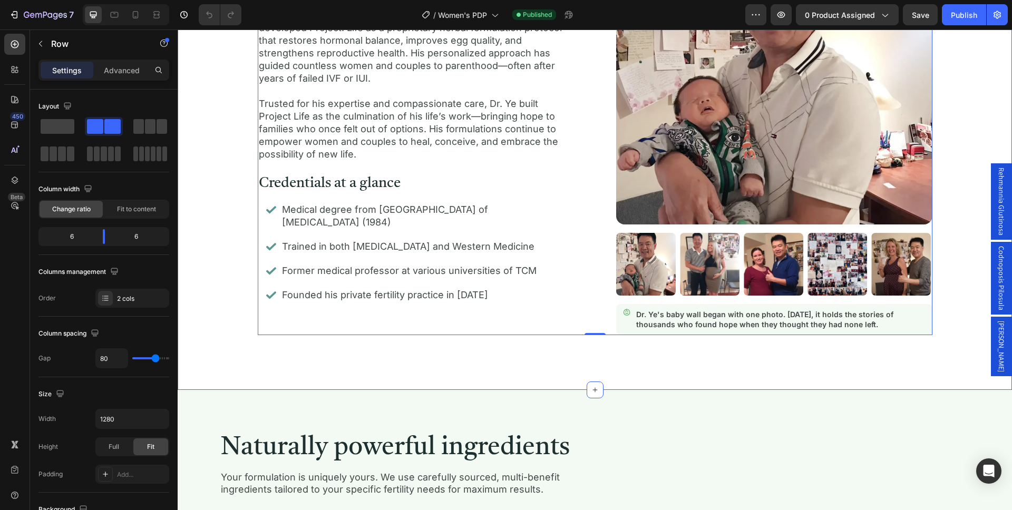
click at [603, 348] on div "Helping dreams begin and creating families for over 40 Years Heading Meet Dr. Y…" at bounding box center [595, 90] width 834 height 599
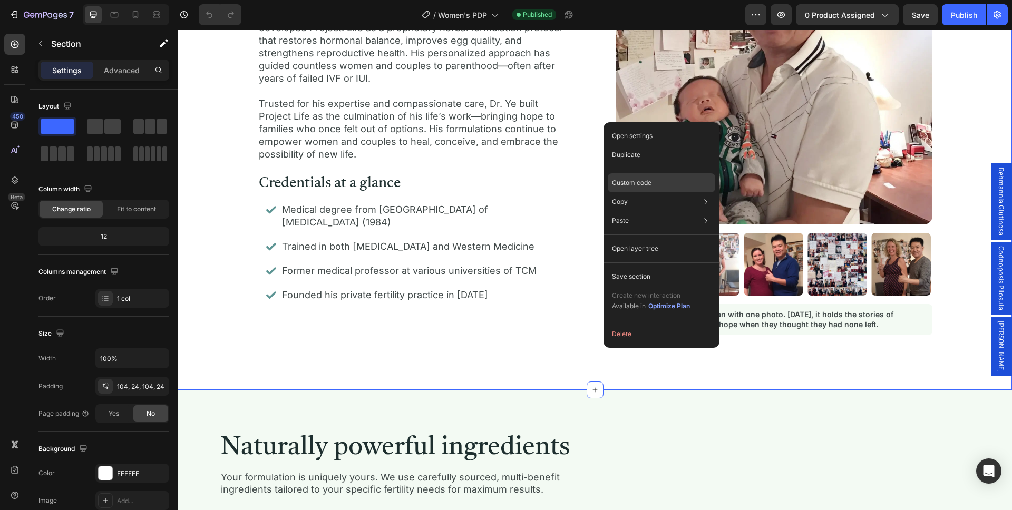
click at [652, 211] on div "Custom code" at bounding box center [662, 220] width 108 height 19
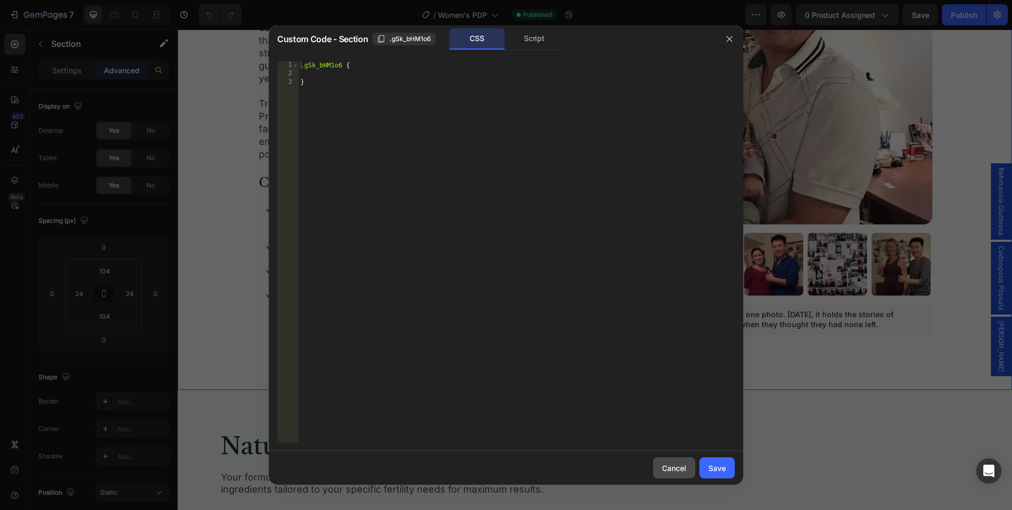
click at [680, 473] on div "Cancel" at bounding box center [674, 468] width 24 height 11
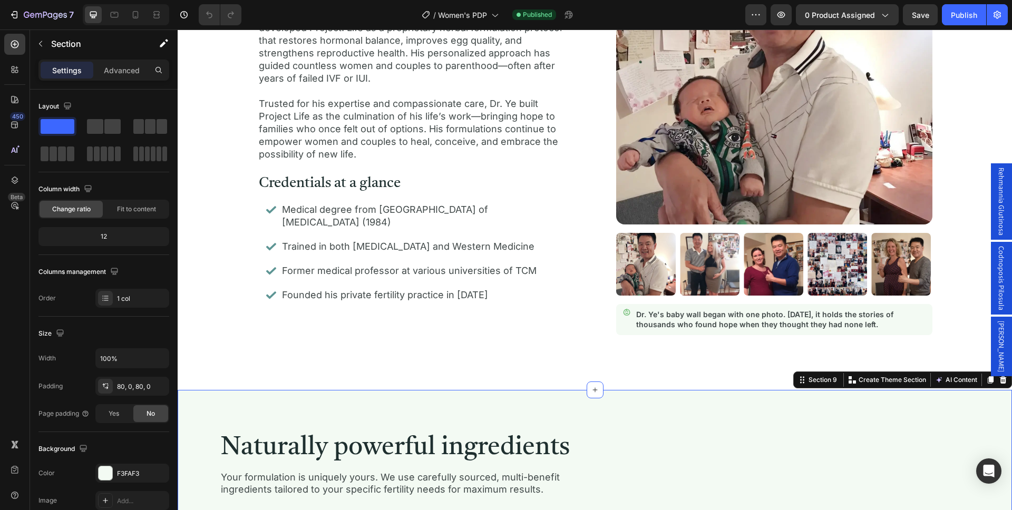
scroll to position [1755, 0]
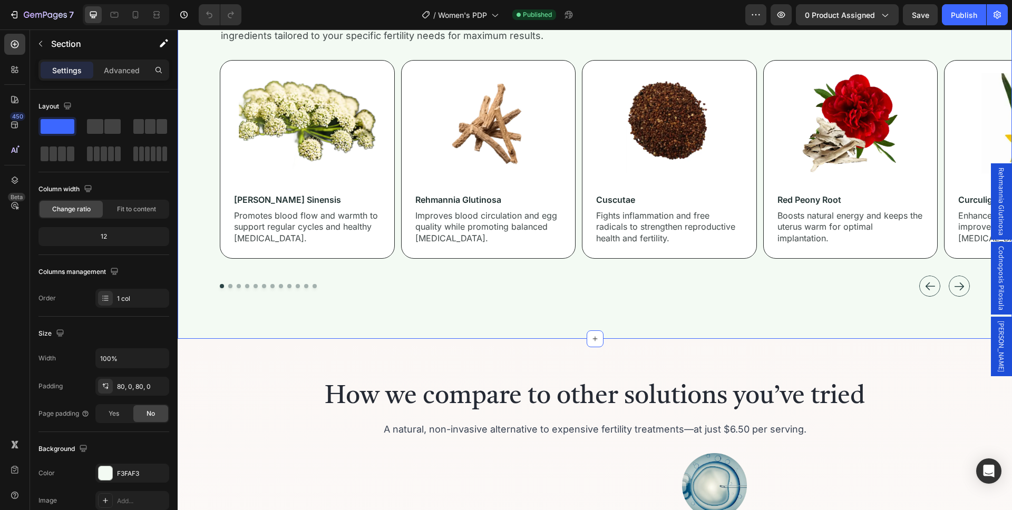
scroll to position [2195, 0]
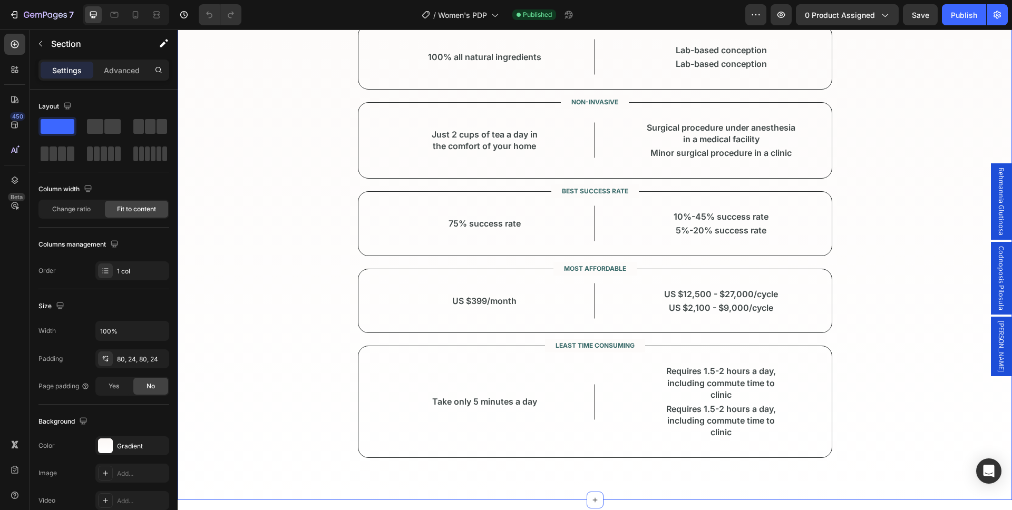
scroll to position [3145, 0]
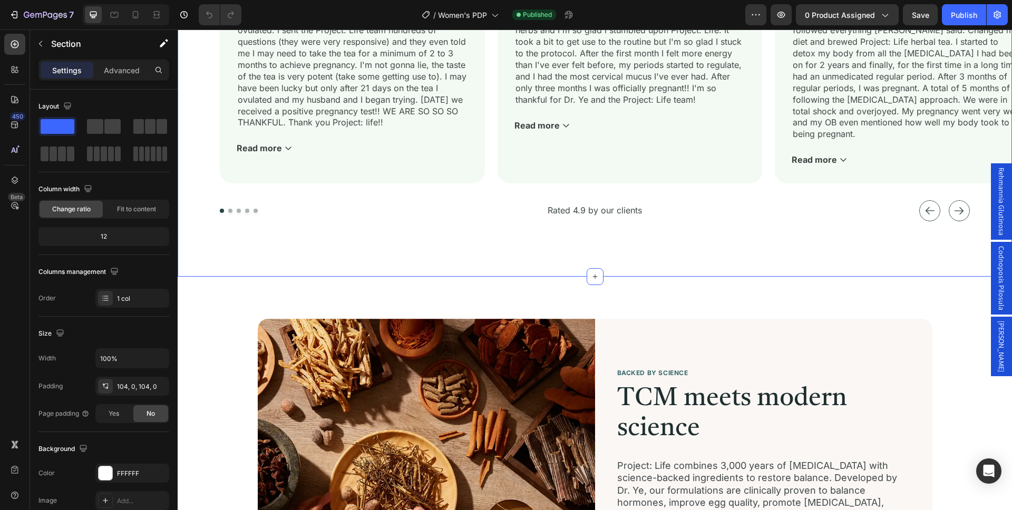
scroll to position [3777, 0]
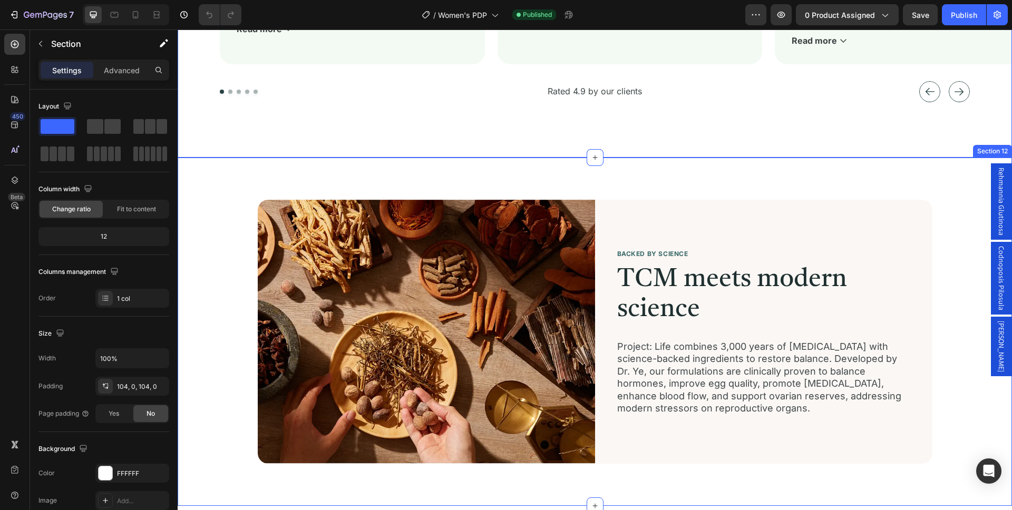
click at [216, 337] on div "Image BACKED BY SCIENCE Text Block TCM meets modern science Heading Project: Li…" at bounding box center [594, 332] width 809 height 264
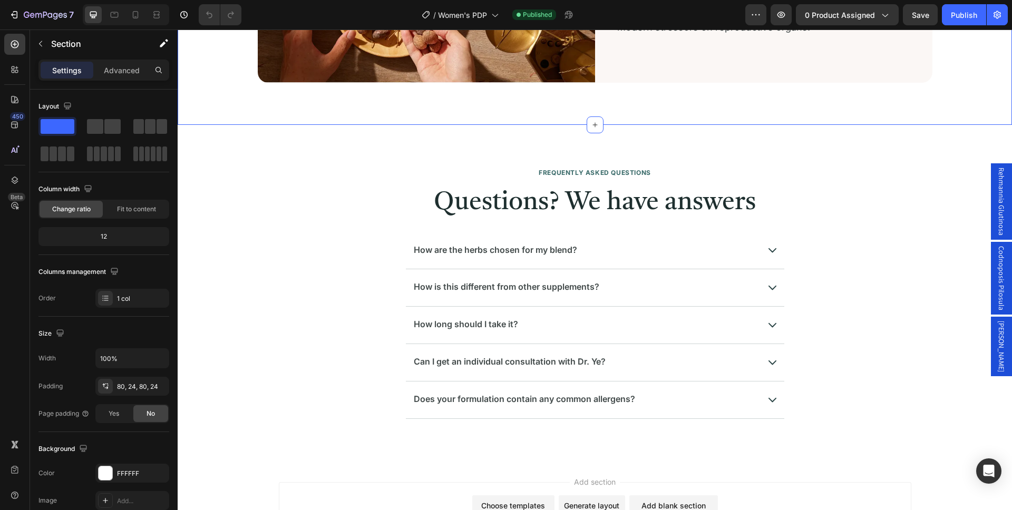
scroll to position [4162, 0]
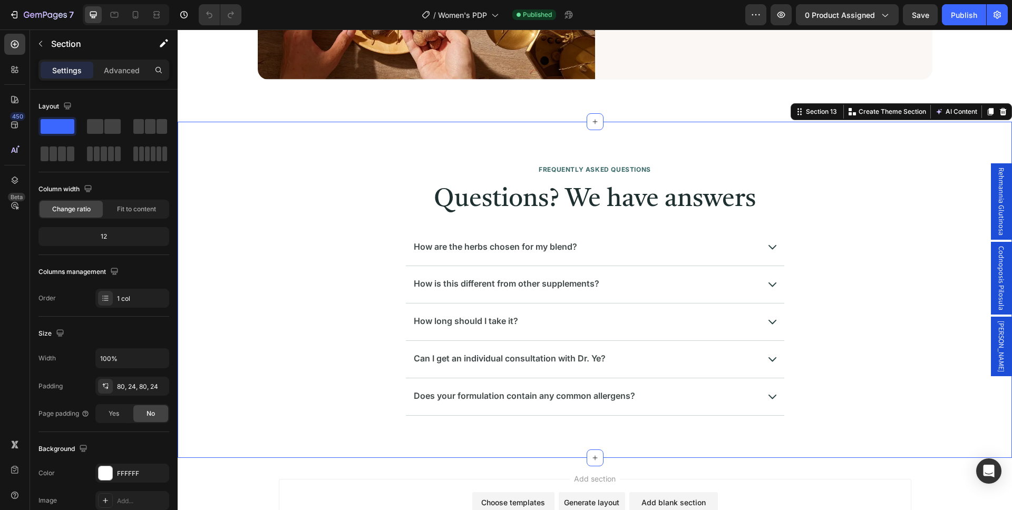
click at [216, 337] on div "FREQUENTLY ASKED QUESTIONS Text Block Questions? We have answers Heading How ar…" at bounding box center [594, 290] width 809 height 252
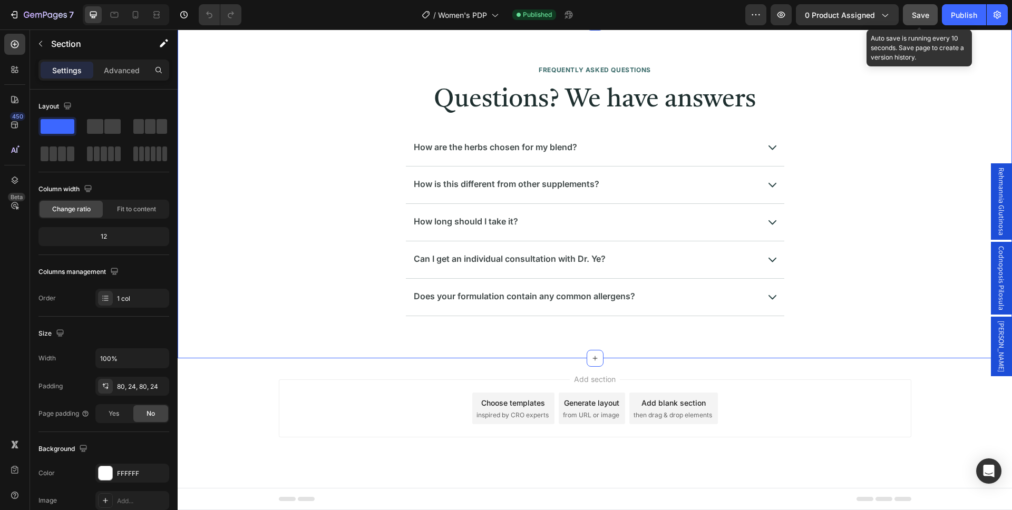
click at [926, 16] on span "Save" at bounding box center [920, 15] width 17 height 9
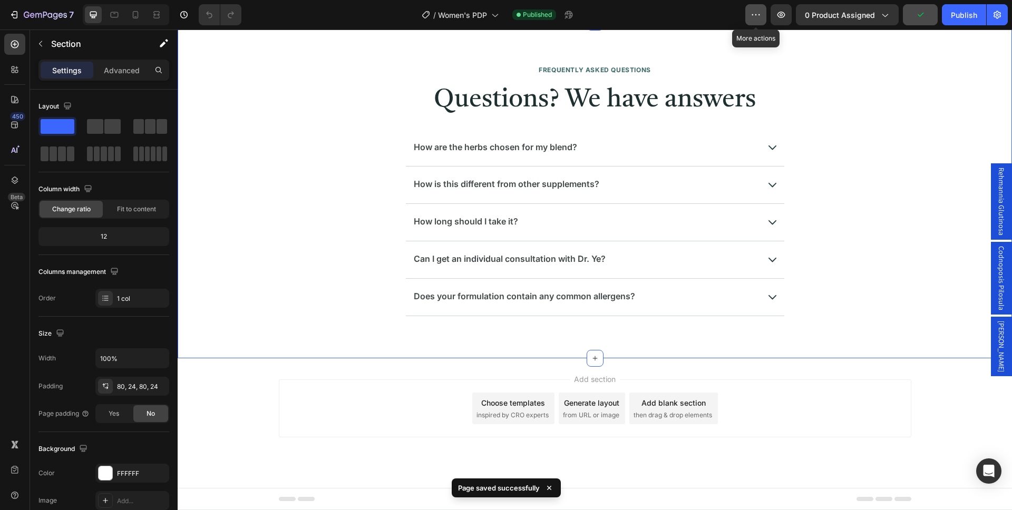
click at [753, 17] on icon "button" at bounding box center [755, 14] width 11 height 11
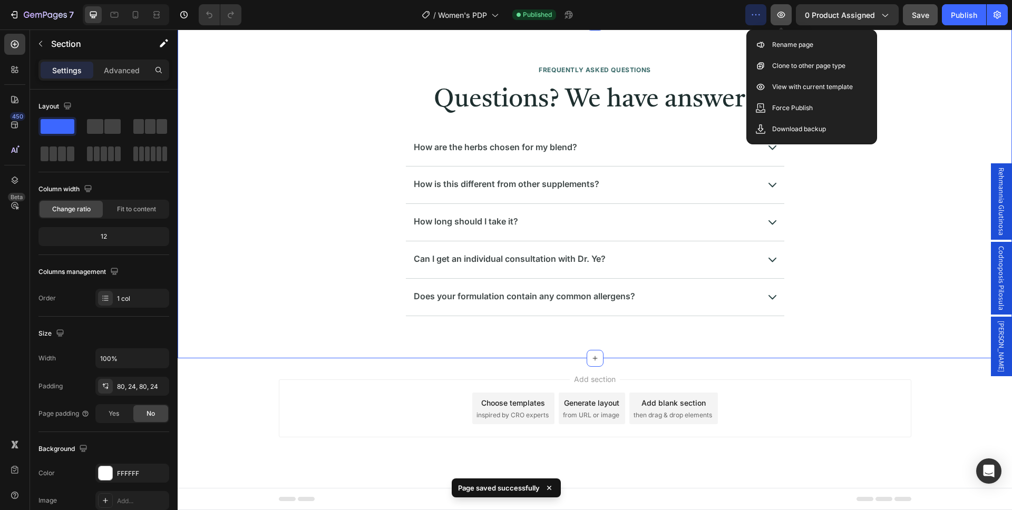
click at [784, 16] on icon "button" at bounding box center [781, 14] width 11 height 11
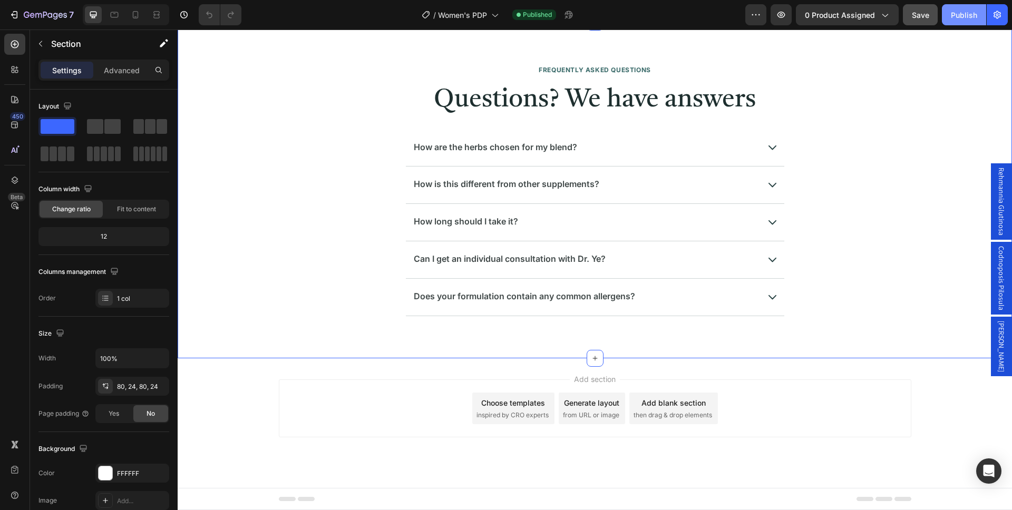
click at [959, 20] on button "Publish" at bounding box center [964, 14] width 44 height 21
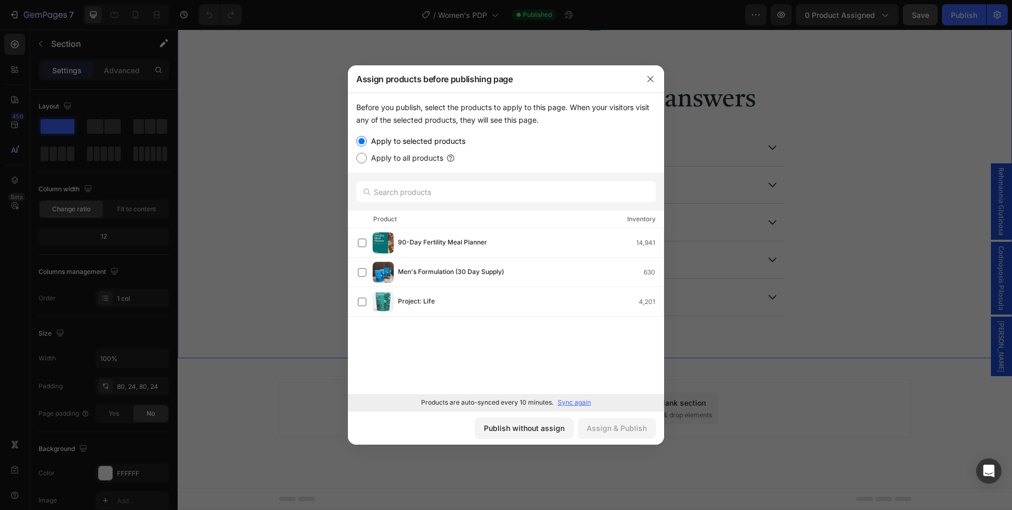
click at [575, 404] on p "Sync again" at bounding box center [574, 402] width 33 height 9
click at [517, 431] on div "Publish without assign" at bounding box center [524, 428] width 81 height 11
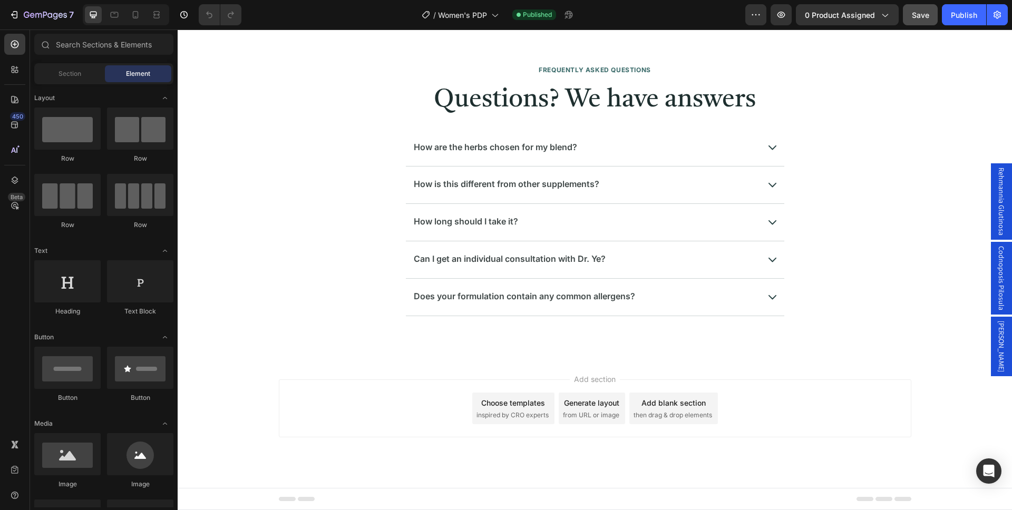
click at [544, 490] on div "Footer" at bounding box center [595, 499] width 632 height 21
click at [759, 17] on icon "button" at bounding box center [755, 14] width 11 height 11
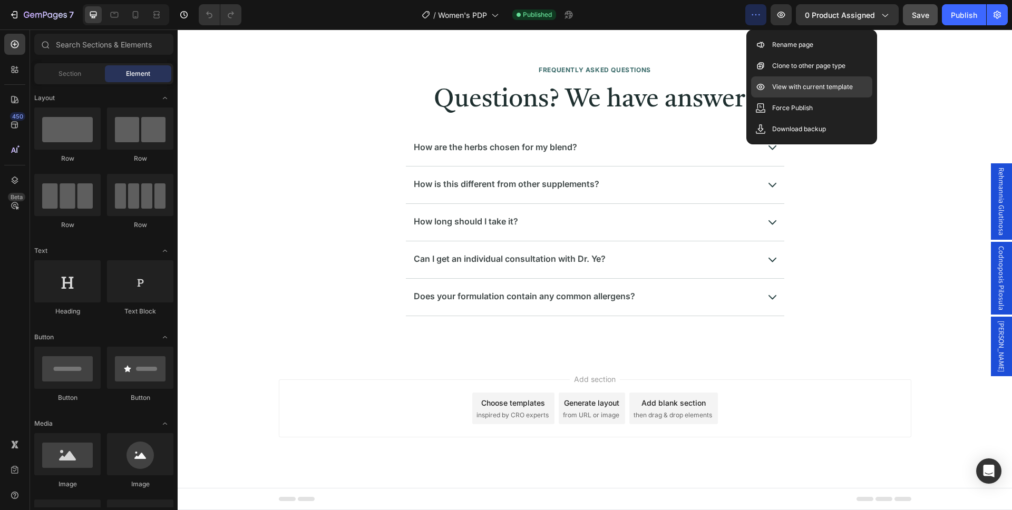
click at [806, 85] on p "View with current template" at bounding box center [812, 87] width 81 height 11
click at [812, 106] on p "Force Publish" at bounding box center [792, 108] width 41 height 11
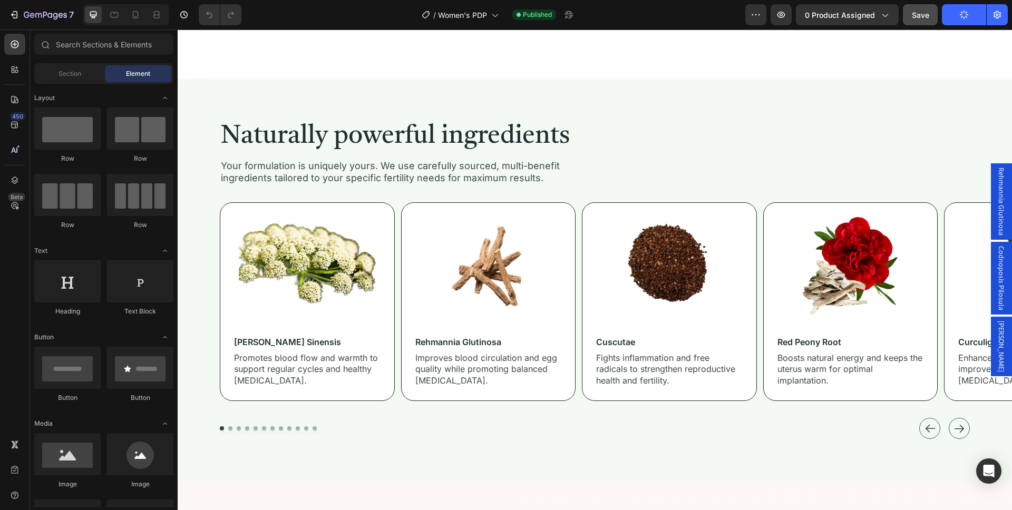
scroll to position [1956, 0]
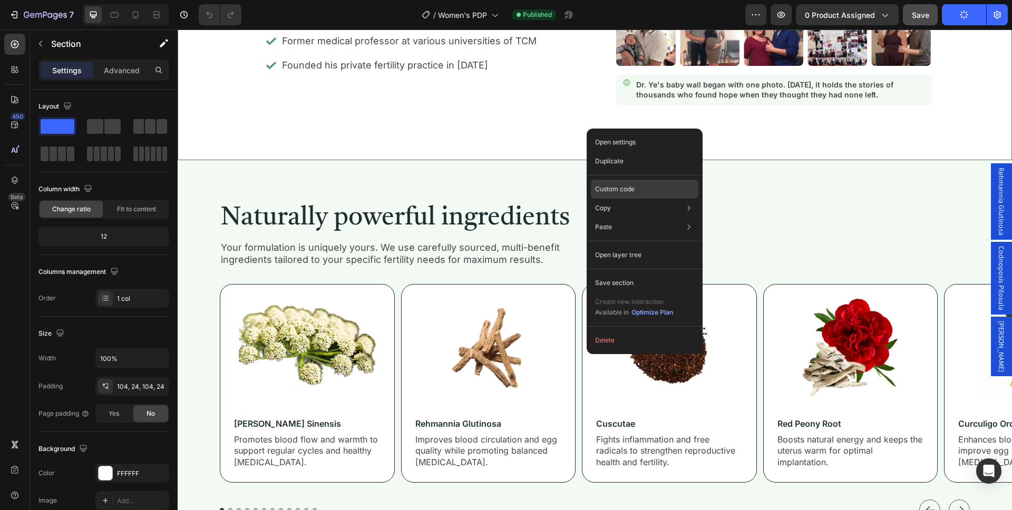
click at [658, 218] on div "Custom code" at bounding box center [645, 227] width 108 height 19
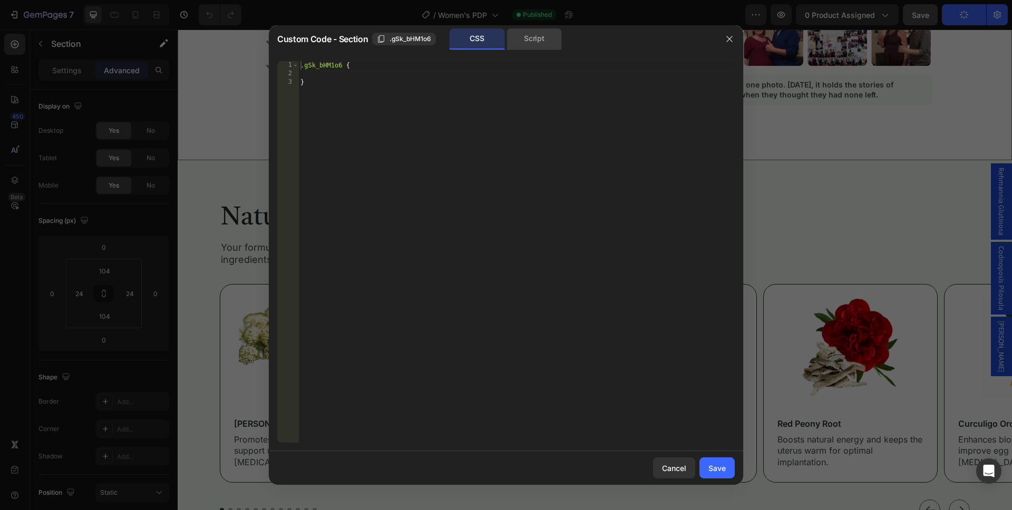
click at [540, 40] on div "Script" at bounding box center [533, 38] width 55 height 21
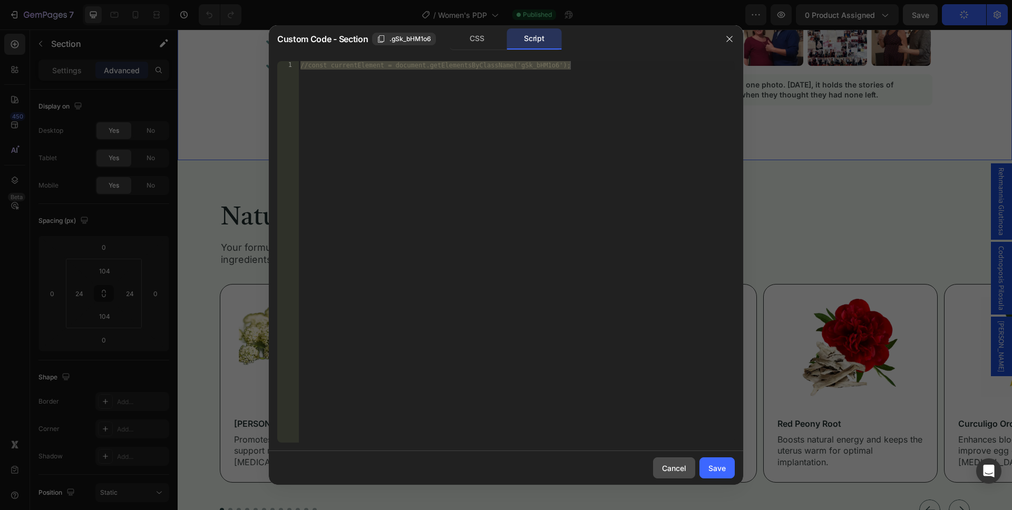
drag, startPoint x: 682, startPoint y: 465, endPoint x: 608, endPoint y: 343, distance: 143.1
click at [682, 465] on div "Cancel" at bounding box center [674, 468] width 24 height 11
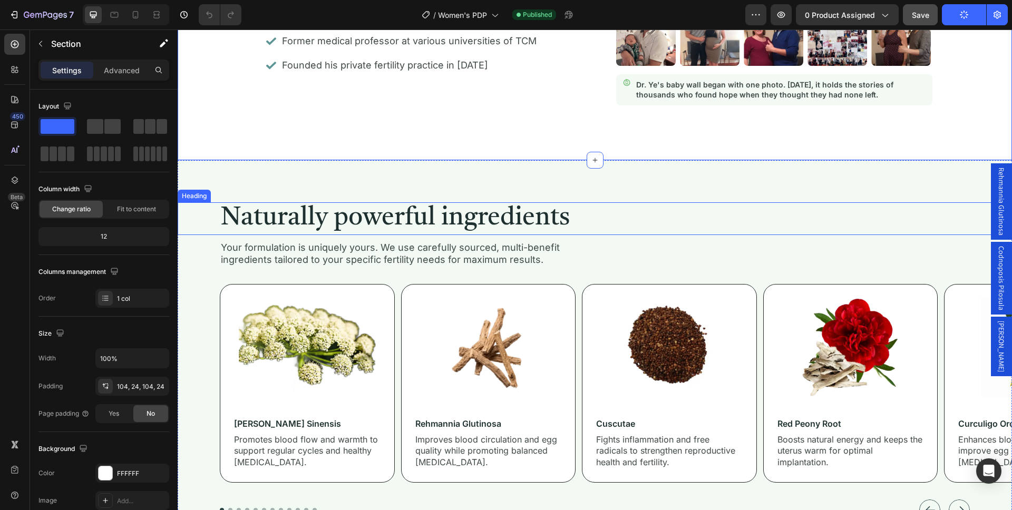
scroll to position [1704, 0]
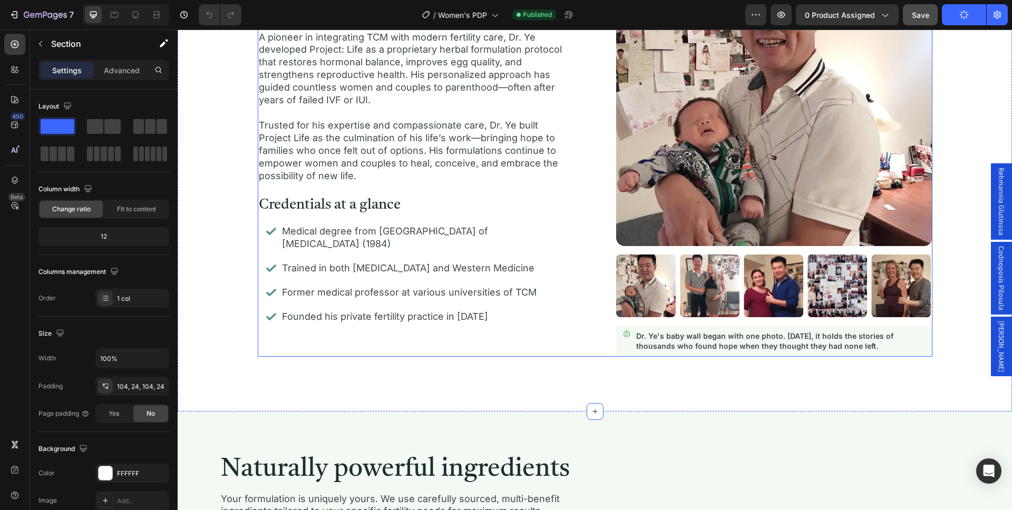
click at [589, 299] on div "Meet Dr. Ye Heading Dr. Yun Ye is one of Canada’s most respected Traditional Ch…" at bounding box center [595, 154] width 675 height 405
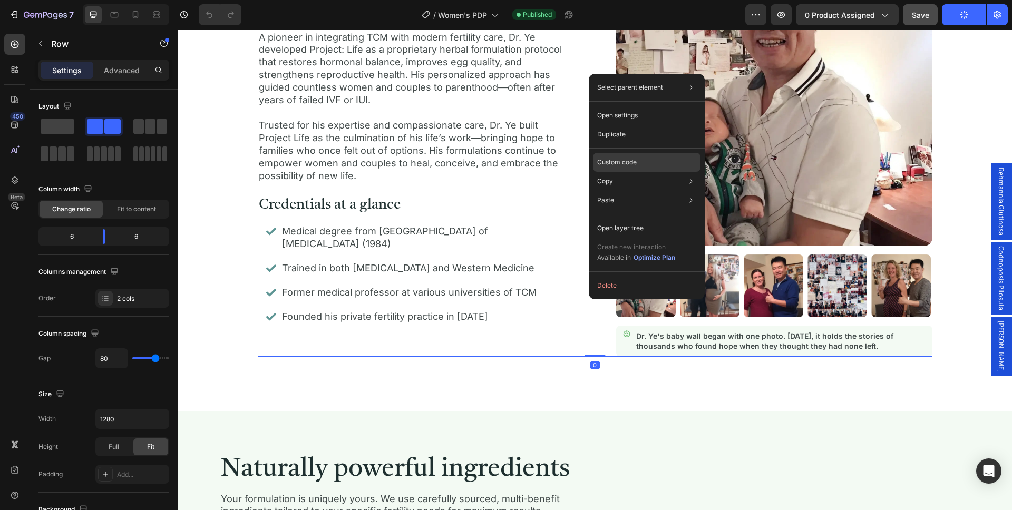
click at [640, 191] on div "Custom code" at bounding box center [647, 200] width 108 height 19
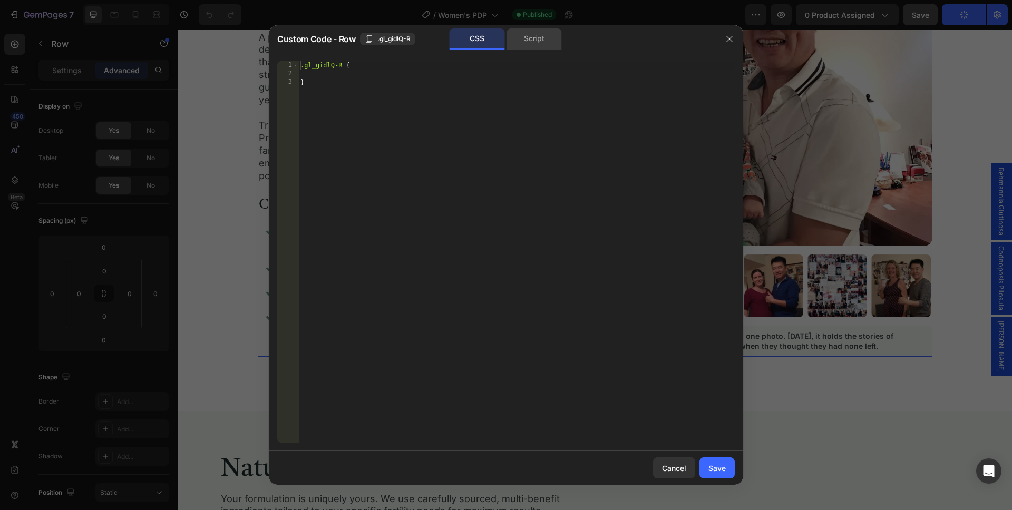
click at [536, 38] on div "Script" at bounding box center [533, 38] width 55 height 21
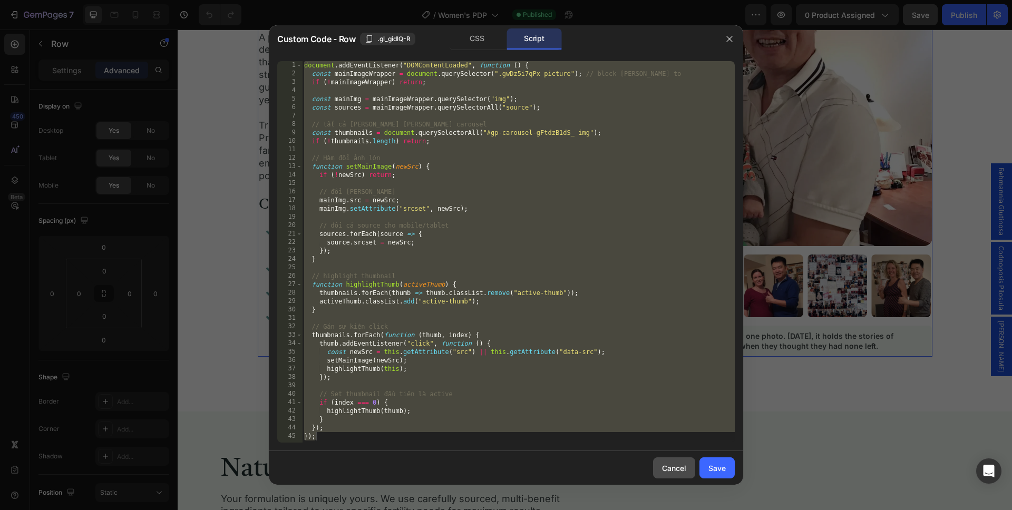
click at [685, 472] on div "Cancel" at bounding box center [674, 468] width 24 height 11
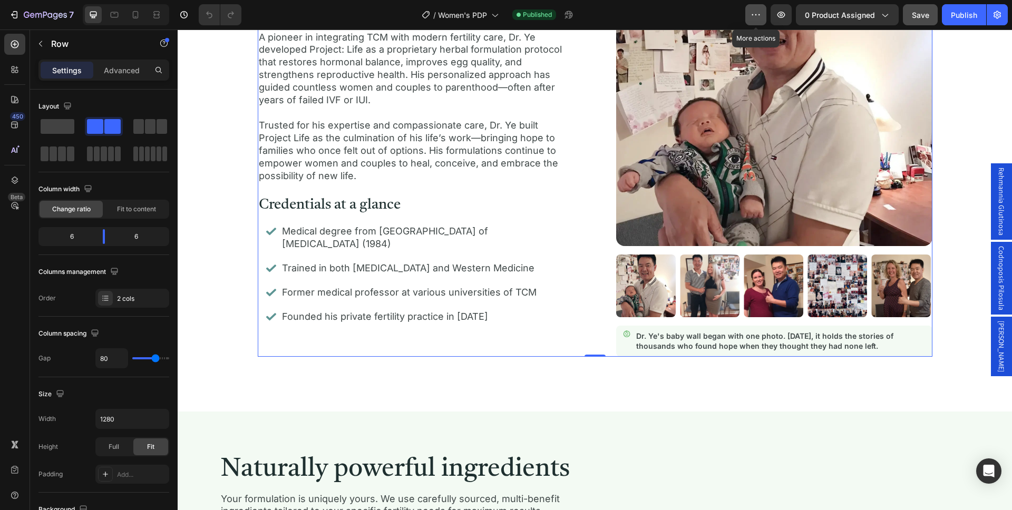
click at [756, 19] on icon "button" at bounding box center [755, 14] width 11 height 11
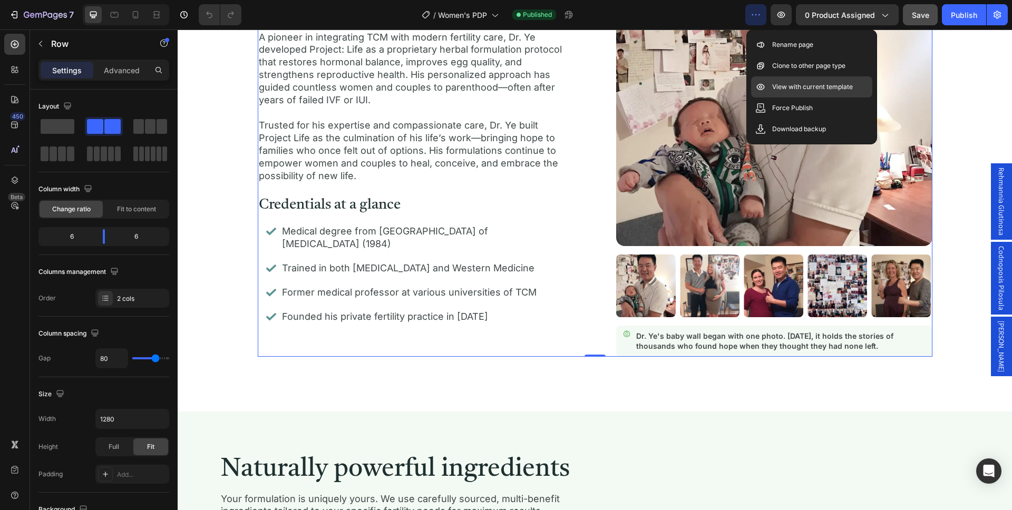
click at [810, 89] on p "View with current template" at bounding box center [812, 87] width 81 height 11
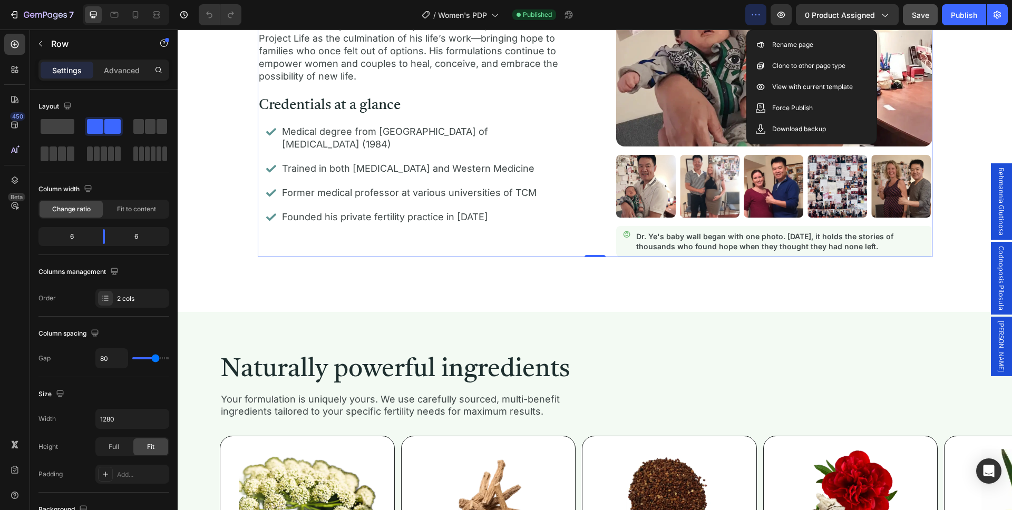
scroll to position [1803, 0]
click at [41, 14] on icon "button" at bounding box center [38, 15] width 6 height 5
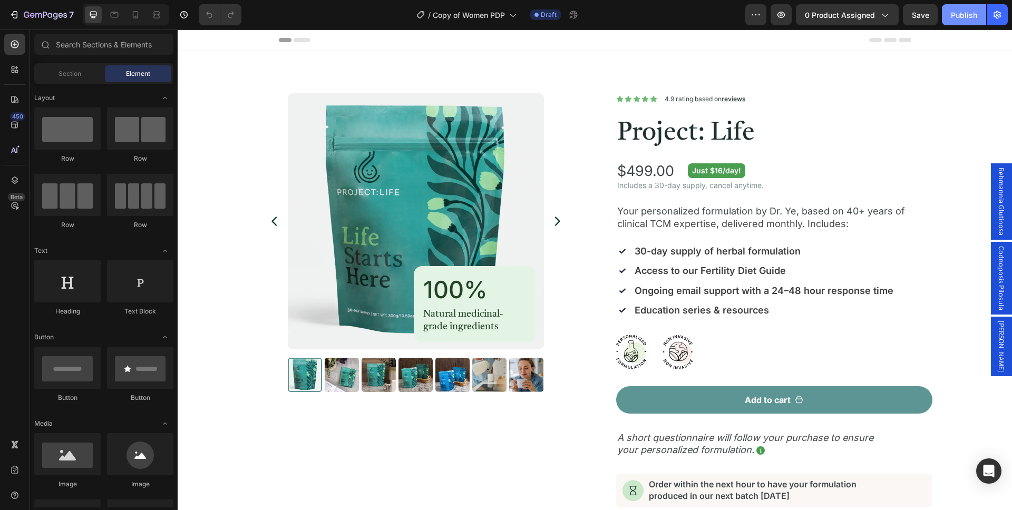
click at [965, 19] on div "Publish" at bounding box center [964, 14] width 26 height 11
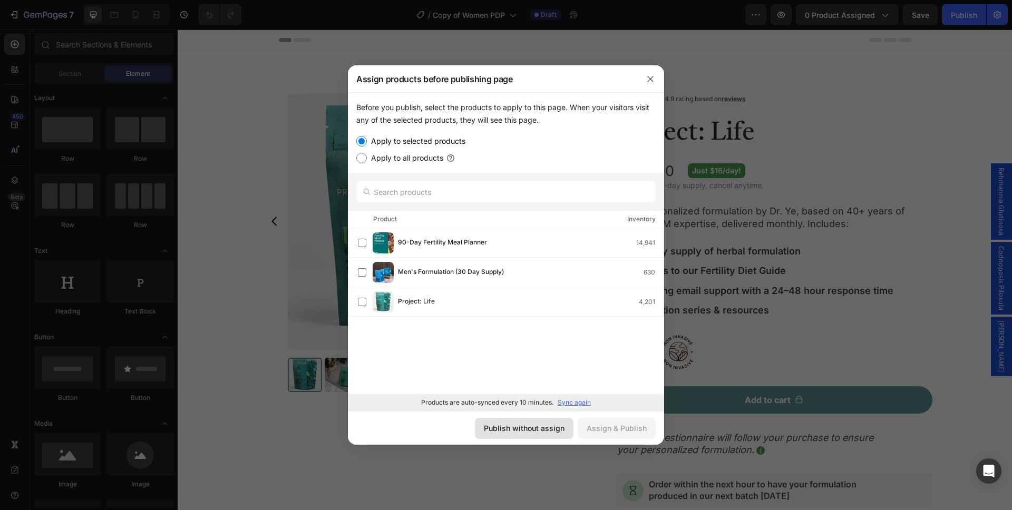
click at [539, 427] on div "Publish without assign" at bounding box center [524, 428] width 81 height 11
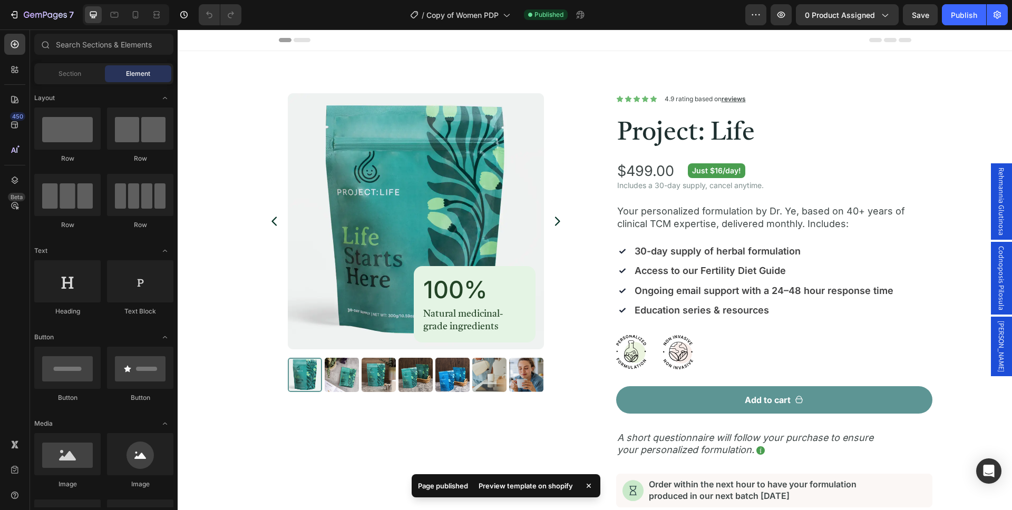
click at [551, 487] on div "Preview template on shopify" at bounding box center [525, 485] width 107 height 15
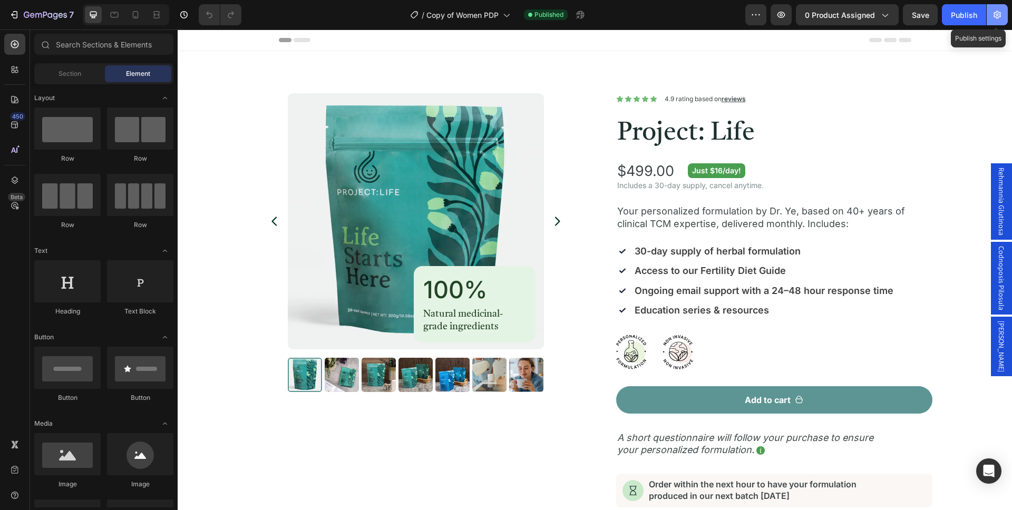
click at [1000, 17] on icon "button" at bounding box center [997, 14] width 11 height 11
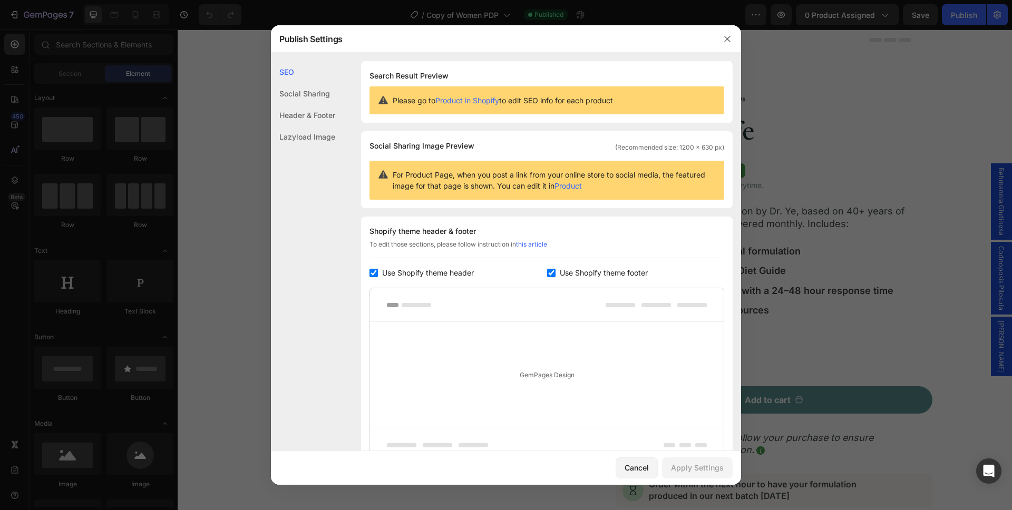
click at [618, 276] on span "Use Shopify theme footer" at bounding box center [604, 273] width 88 height 13
checkbox input "false"
click at [441, 275] on span "Use Shopify theme header" at bounding box center [428, 273] width 92 height 13
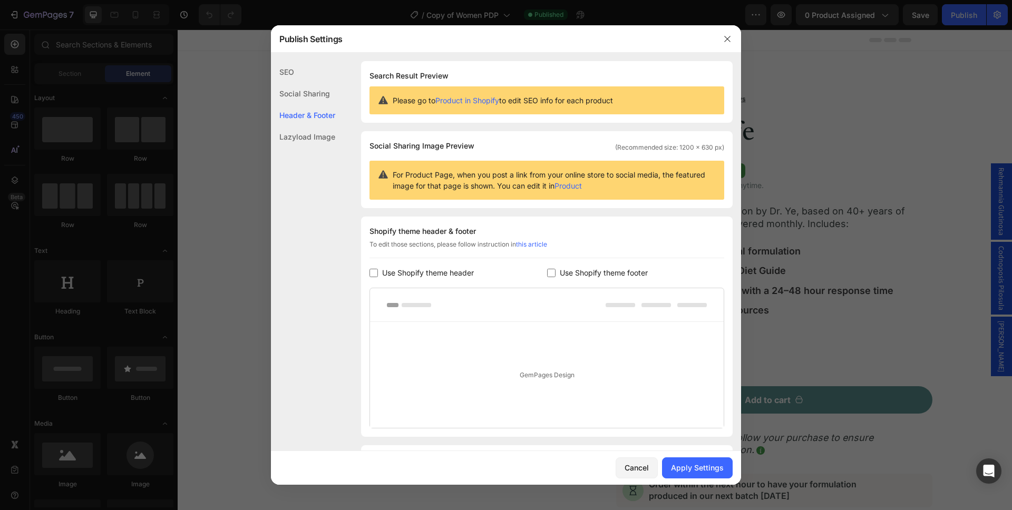
checkbox input "false"
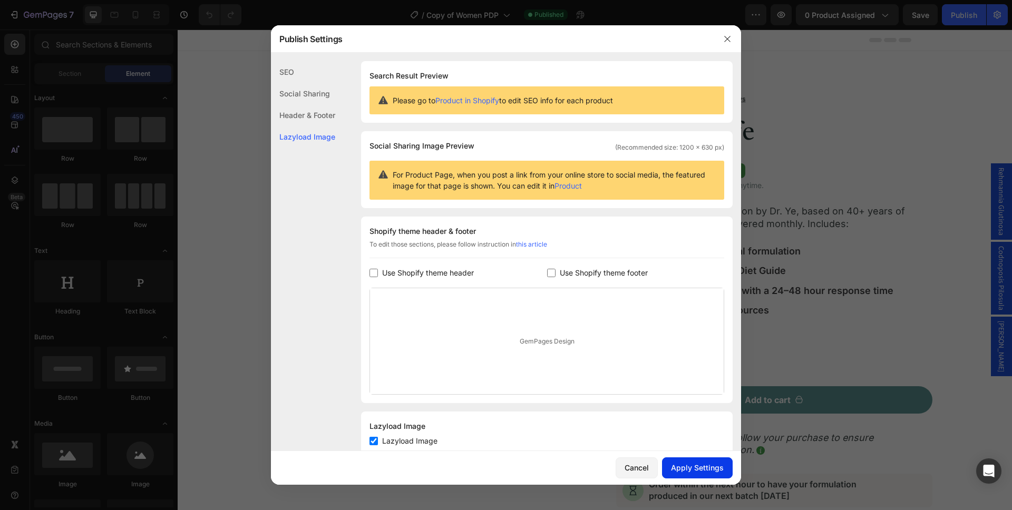
click at [705, 466] on div "Apply Settings" at bounding box center [697, 467] width 53 height 11
drag, startPoint x: 638, startPoint y: 463, endPoint x: 709, endPoint y: 377, distance: 111.9
click at [638, 463] on div "Cancel" at bounding box center [636, 467] width 24 height 11
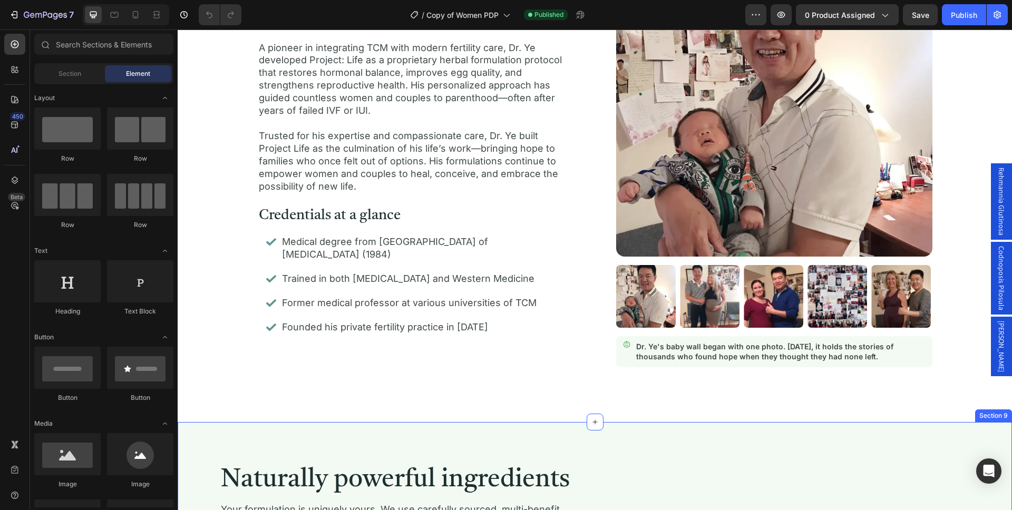
scroll to position [1693, 0]
click at [1001, 22] on button "button" at bounding box center [996, 14] width 21 height 21
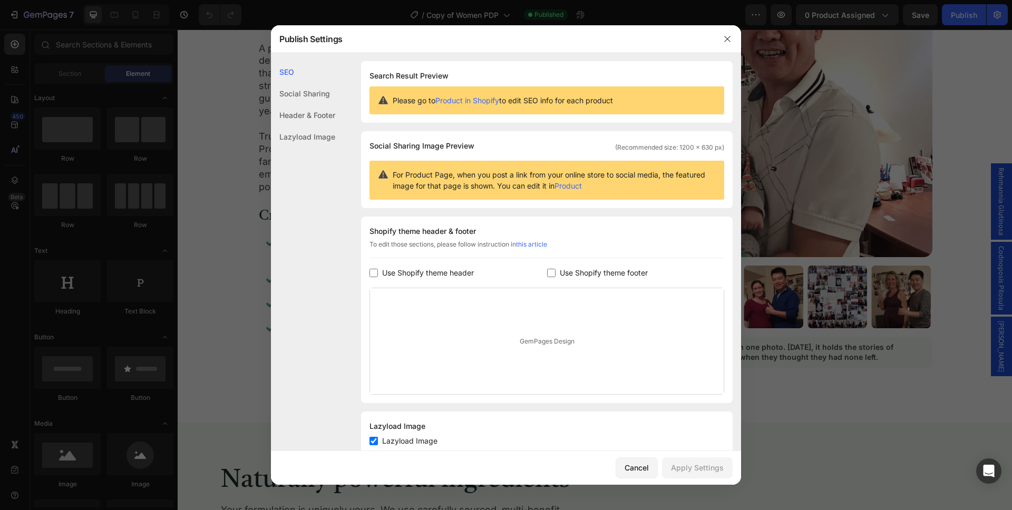
drag, startPoint x: 632, startPoint y: 270, endPoint x: 602, endPoint y: 273, distance: 30.7
click at [632, 270] on span "Use Shopify theme footer" at bounding box center [604, 273] width 88 height 13
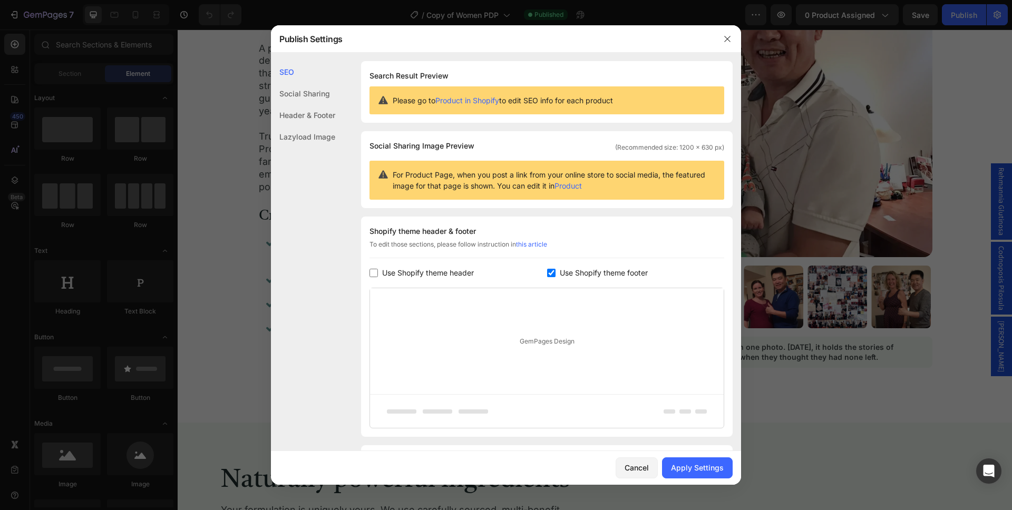
click at [621, 275] on span "Use Shopify theme footer" at bounding box center [604, 273] width 88 height 13
checkbox input "false"
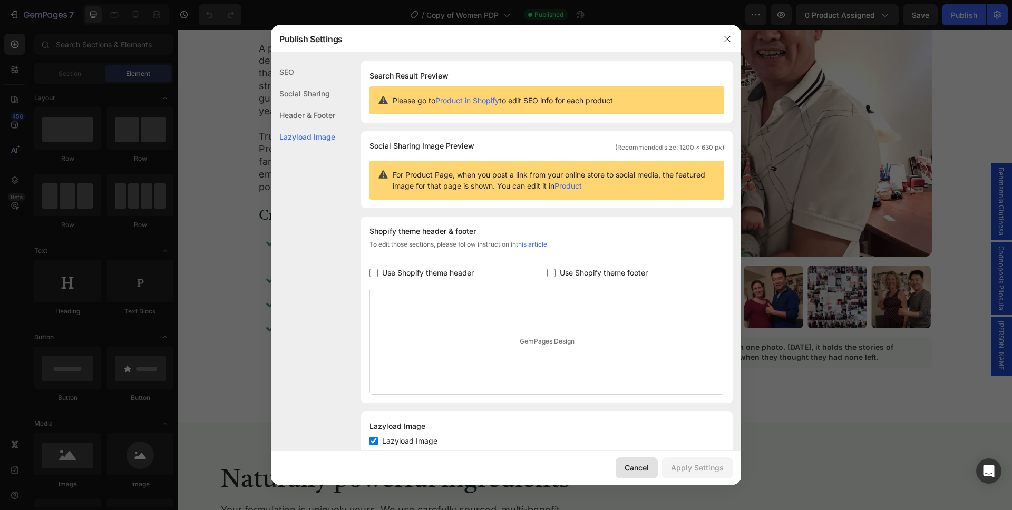
click at [632, 474] on button "Cancel" at bounding box center [637, 467] width 42 height 21
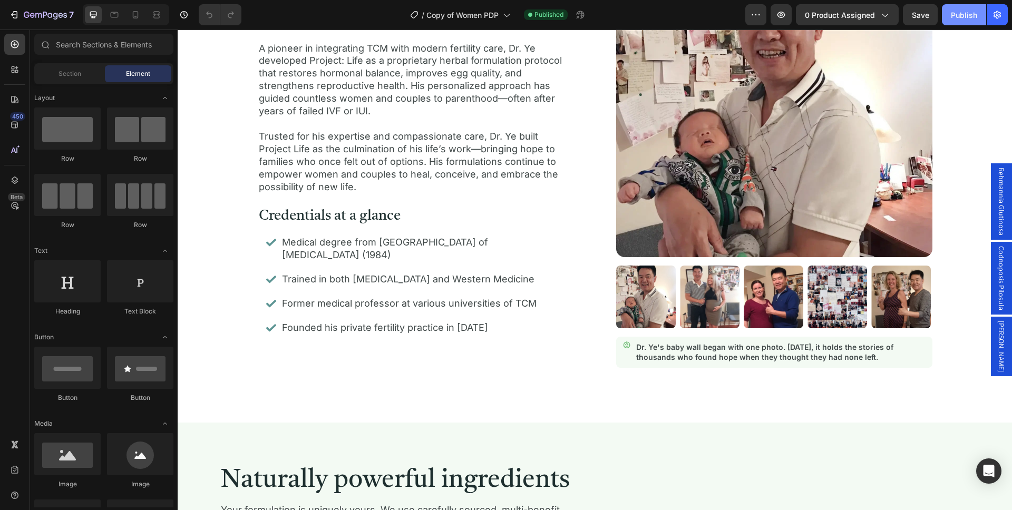
click at [968, 16] on div "Publish" at bounding box center [964, 14] width 26 height 11
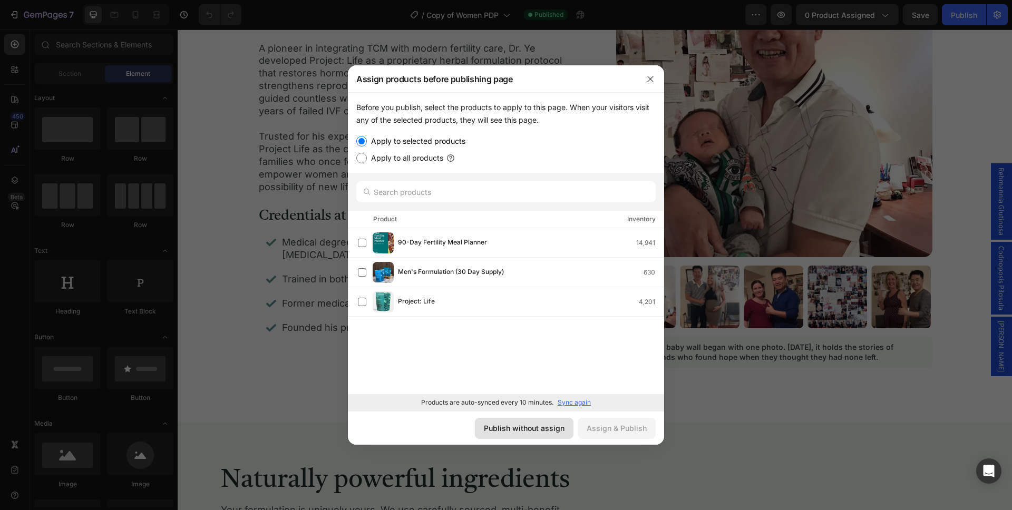
drag, startPoint x: 536, startPoint y: 430, endPoint x: 498, endPoint y: 378, distance: 64.1
click at [536, 430] on div "Publish without assign" at bounding box center [524, 428] width 81 height 11
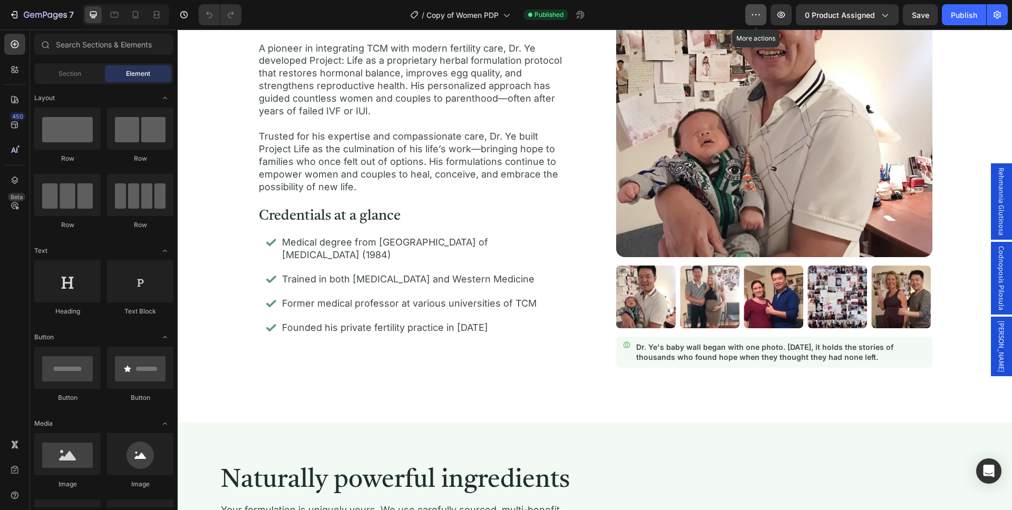
click at [757, 15] on icon "button" at bounding box center [756, 14] width 2 height 1
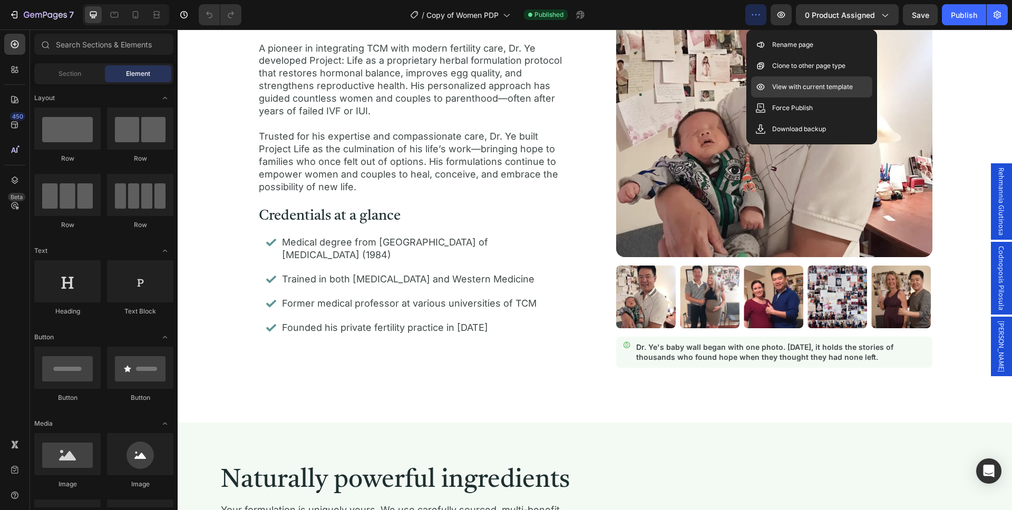
click at [813, 89] on p "View with current template" at bounding box center [812, 87] width 81 height 11
click at [40, 12] on icon "button" at bounding box center [45, 15] width 43 height 9
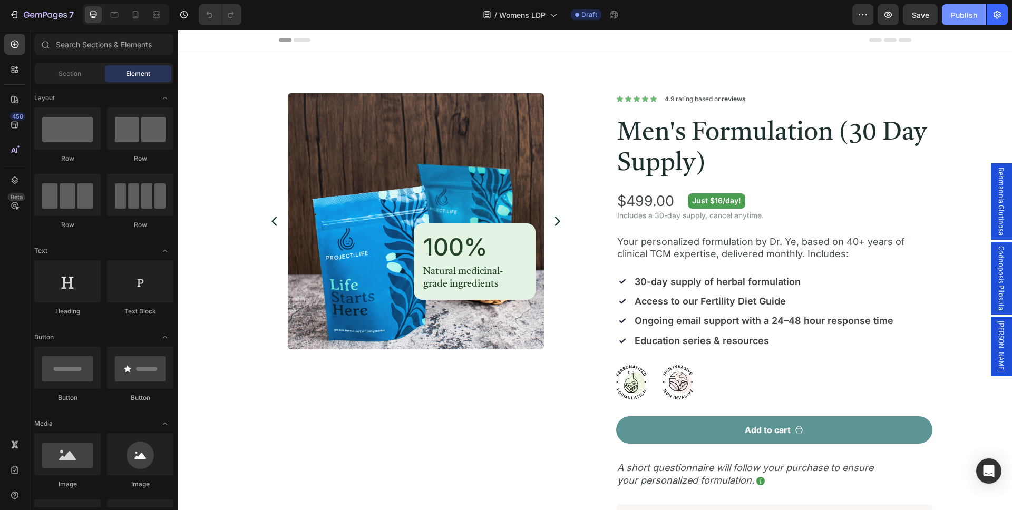
click at [968, 19] on div "Publish" at bounding box center [964, 14] width 26 height 11
click at [594, 288] on div "Product Images 100% Heading Natural medicinal-grade ingredients Text Block Row …" at bounding box center [595, 431] width 675 height 676
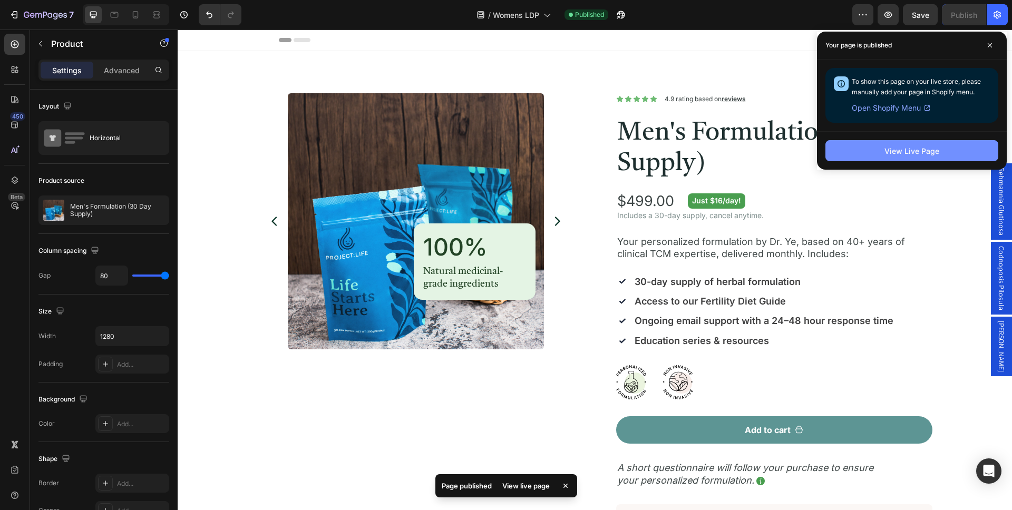
click at [918, 153] on div "View Live Page" at bounding box center [911, 150] width 55 height 11
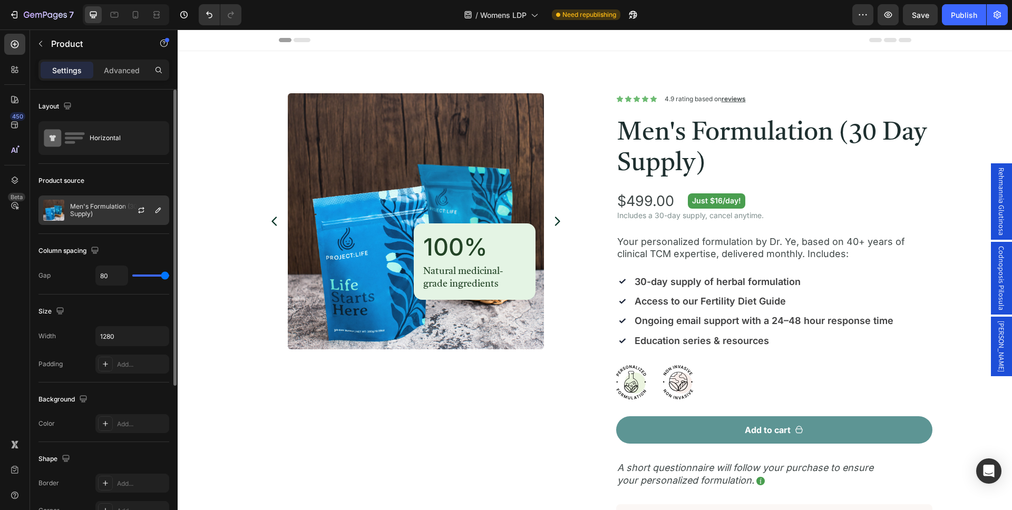
click at [99, 216] on p "Men's Formulation (30 Day Supply)" at bounding box center [117, 210] width 94 height 15
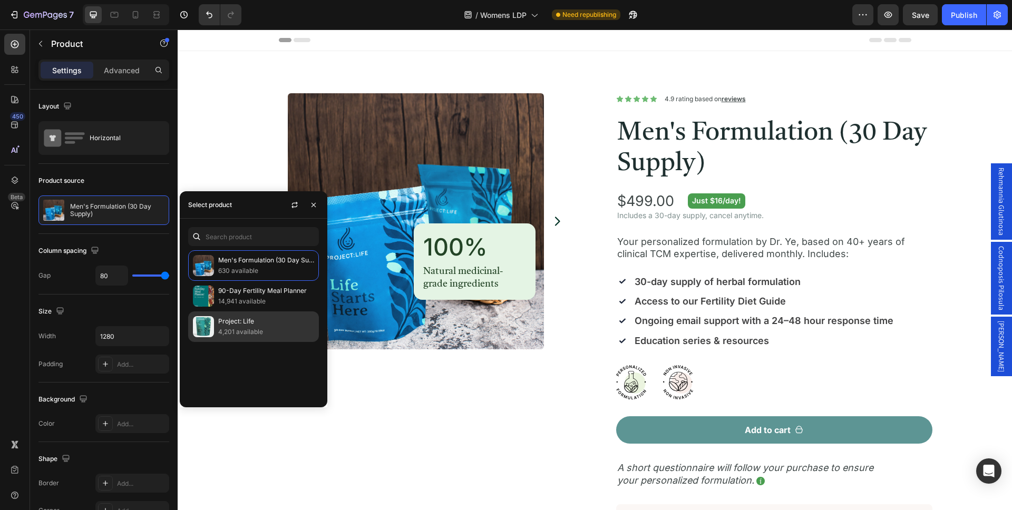
click at [249, 328] on p "4,201 available" at bounding box center [266, 332] width 96 height 11
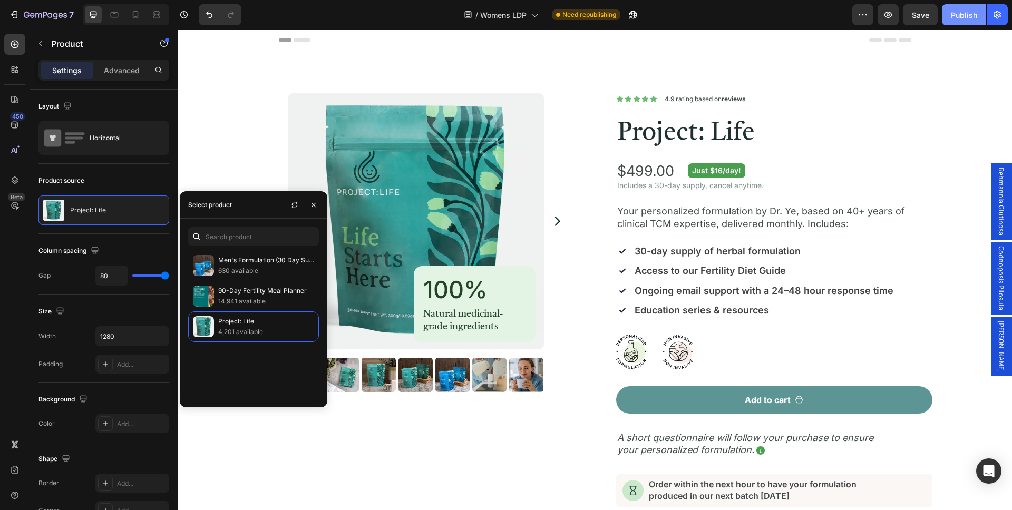
click at [968, 22] on button "Publish" at bounding box center [964, 14] width 44 height 21
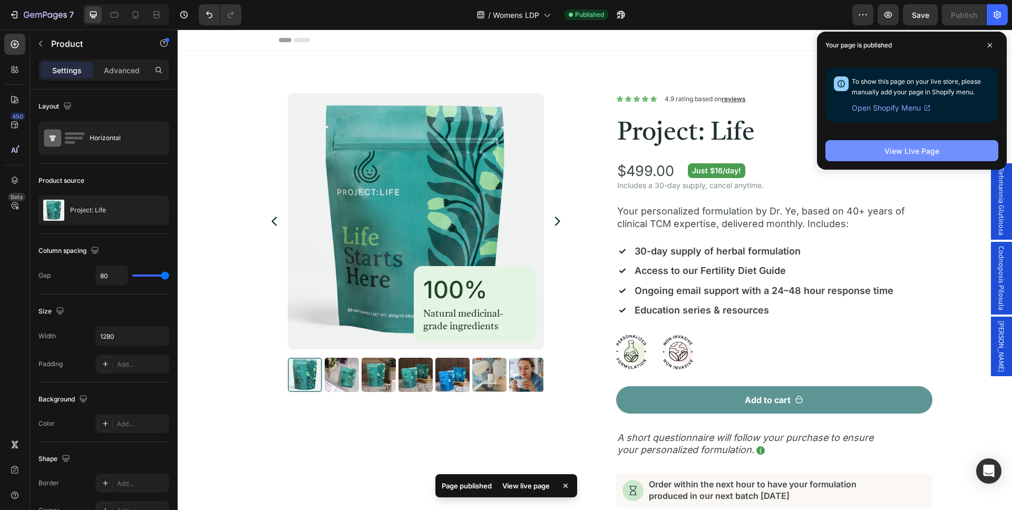
click at [952, 148] on button "View Live Page" at bounding box center [911, 150] width 173 height 21
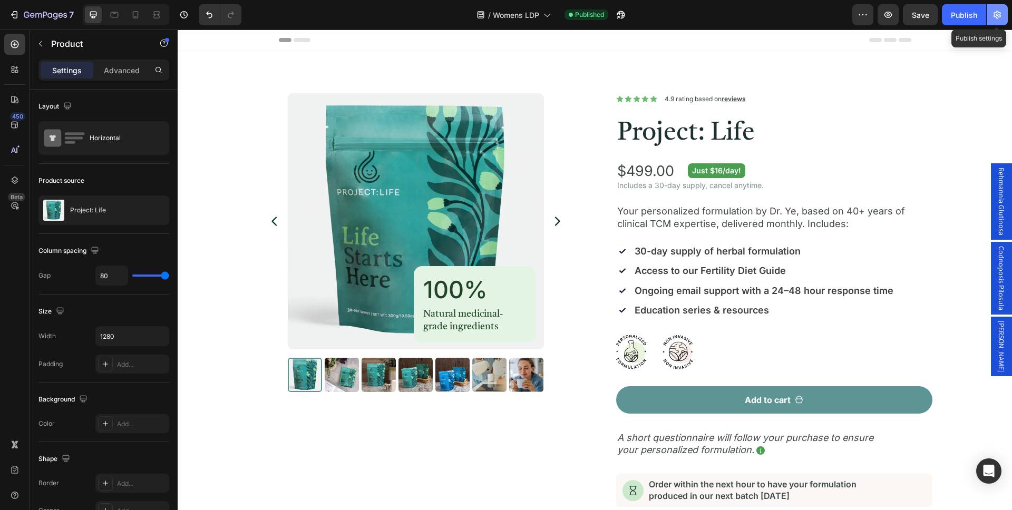
click at [998, 19] on icon "button" at bounding box center [997, 14] width 11 height 11
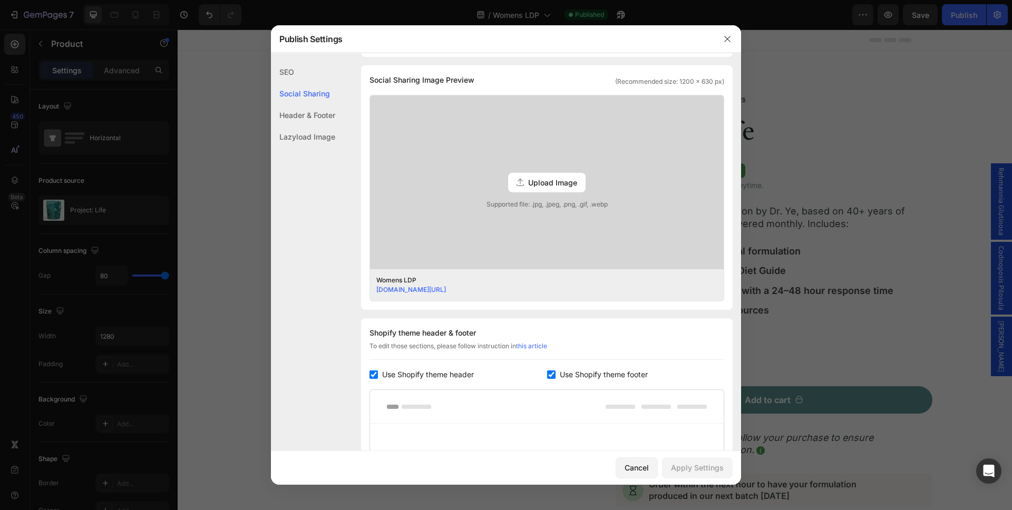
scroll to position [250, 0]
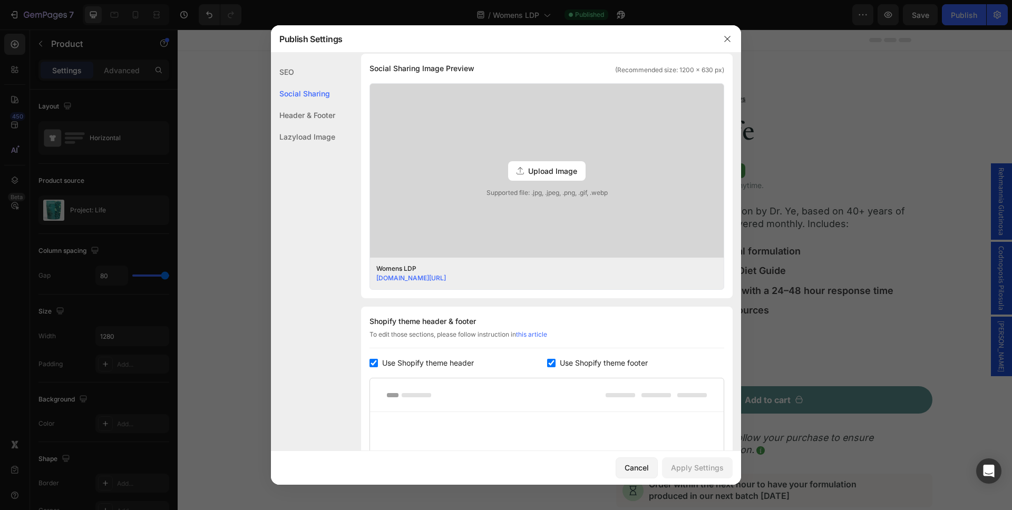
click at [601, 365] on span "Use Shopify theme footer" at bounding box center [604, 363] width 88 height 13
checkbox input "false"
click at [429, 365] on span "Use Shopify theme header" at bounding box center [428, 363] width 92 height 13
checkbox input "false"
click at [694, 472] on div "Apply Settings" at bounding box center [697, 467] width 53 height 11
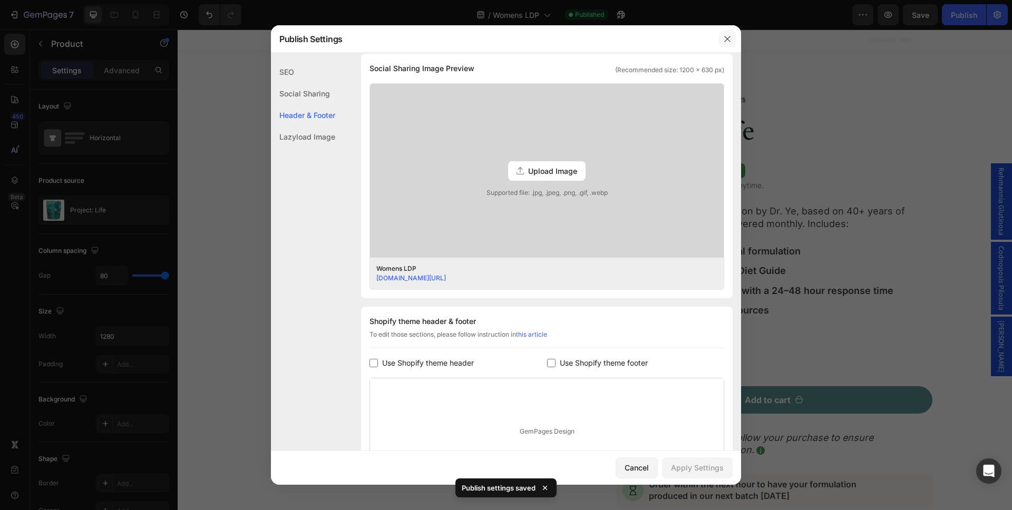
click at [727, 39] on icon "button" at bounding box center [727, 39] width 8 height 8
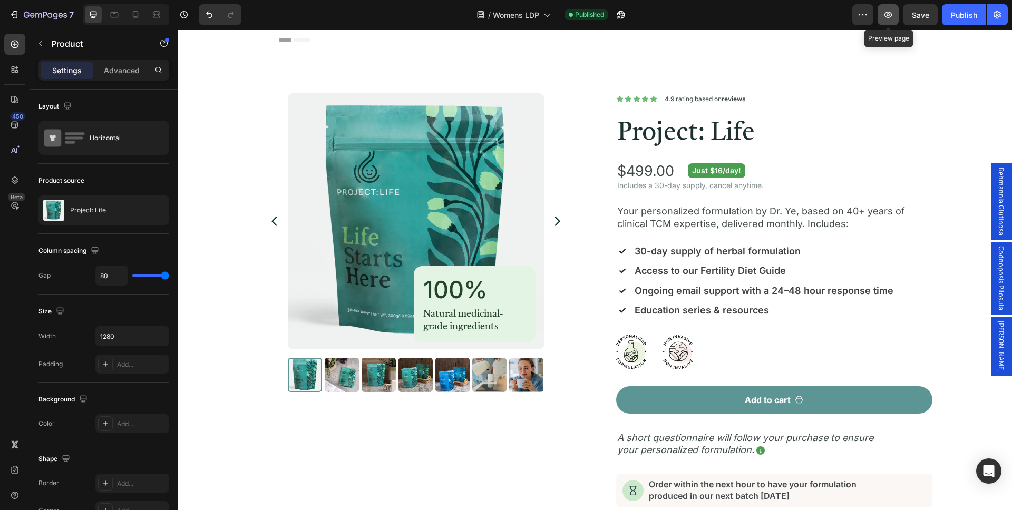
click at [886, 19] on icon "button" at bounding box center [888, 14] width 11 height 11
click at [619, 16] on icon "button" at bounding box center [618, 17] width 3 height 3
click at [44, 16] on icon "button" at bounding box center [45, 15] width 4 height 6
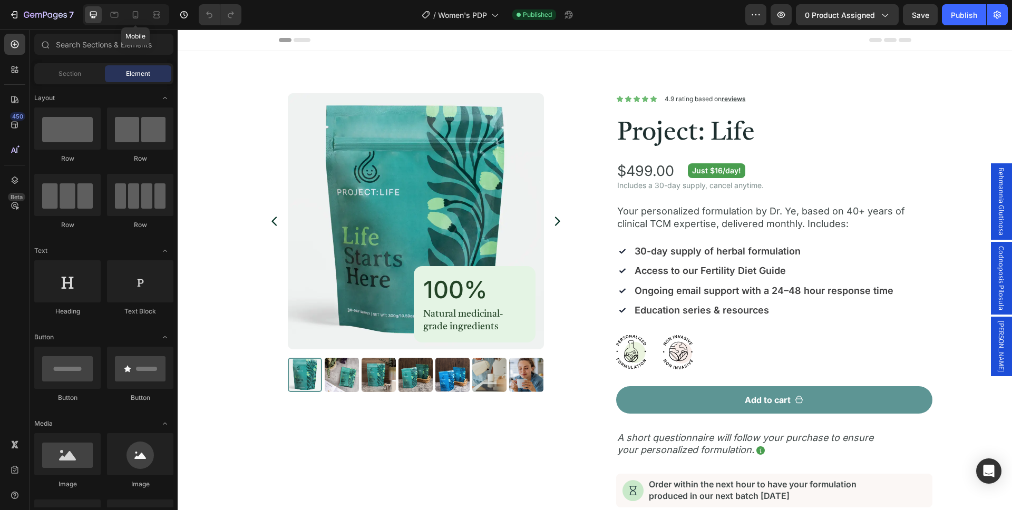
drag, startPoint x: 138, startPoint y: 22, endPoint x: 406, endPoint y: 94, distance: 277.6
click at [137, 22] on div at bounding box center [135, 14] width 17 height 17
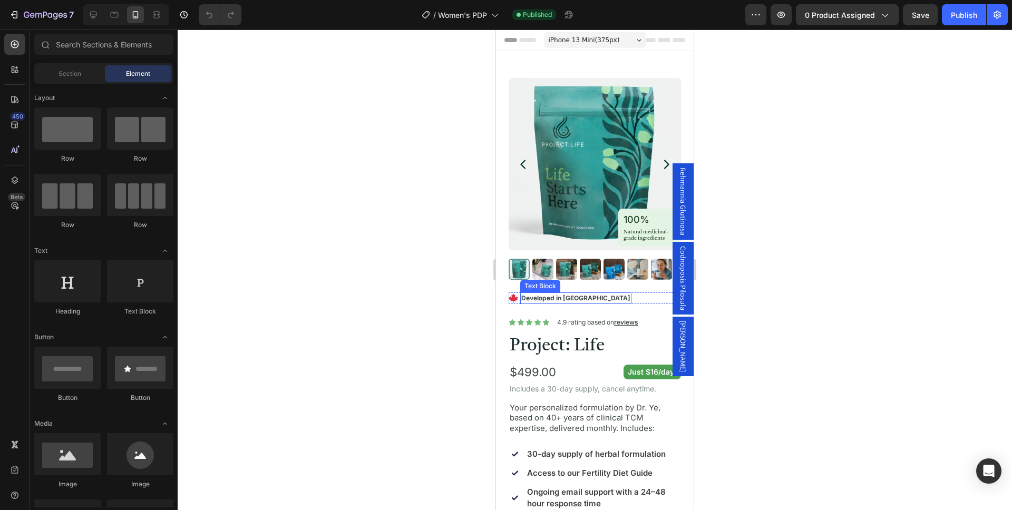
click at [574, 298] on p "Developed in [GEOGRAPHIC_DATA]" at bounding box center [575, 298] width 109 height 9
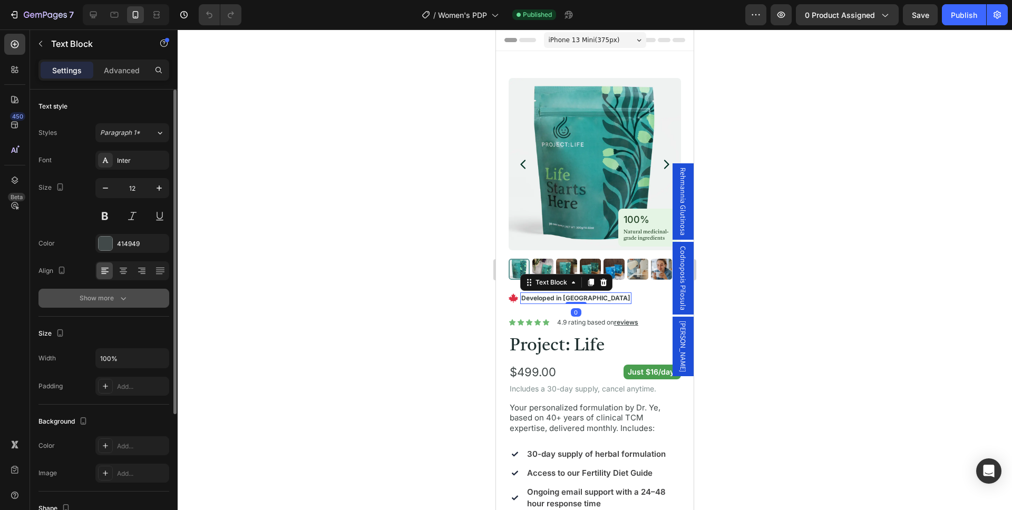
click at [99, 303] on div "Show more" at bounding box center [104, 298] width 49 height 11
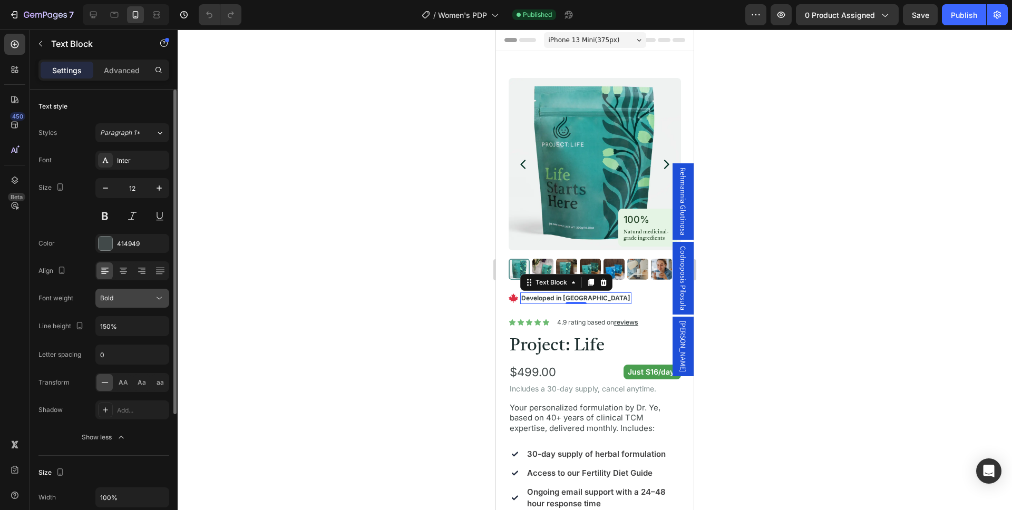
click at [144, 300] on div "Bold" at bounding box center [127, 298] width 54 height 9
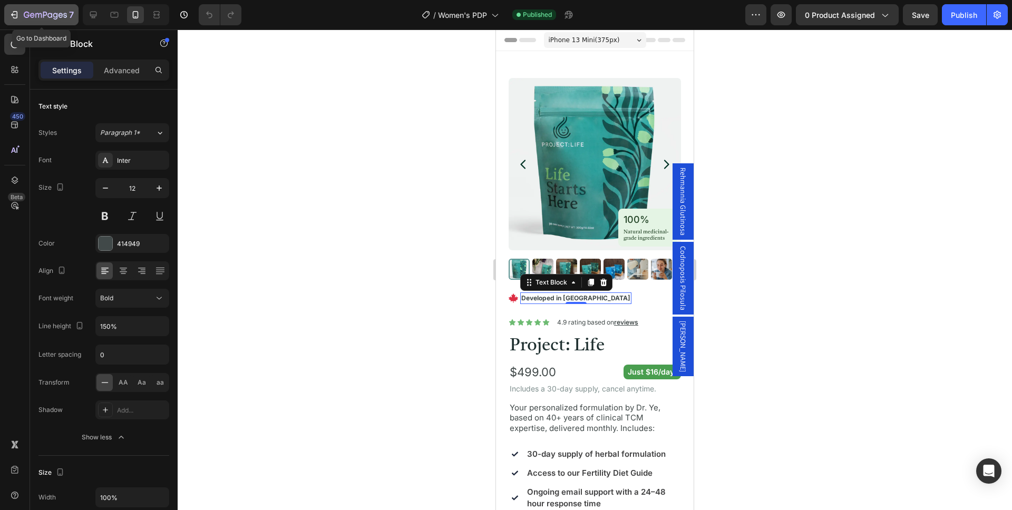
click at [35, 13] on icon "button" at bounding box center [38, 15] width 6 height 5
